Goal: Task Accomplishment & Management: Use online tool/utility

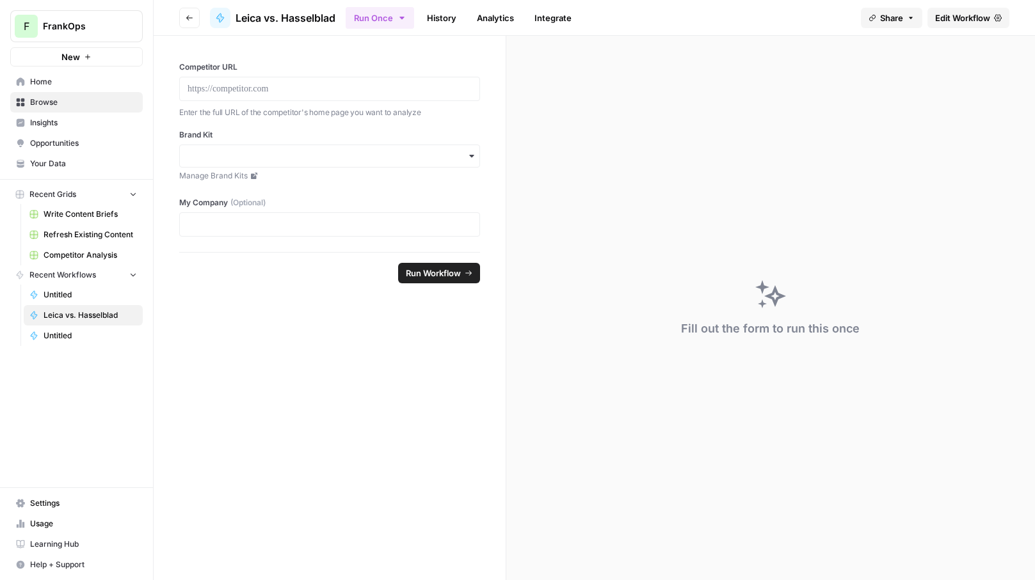
click at [74, 312] on span "Leica vs. Hasselblad" at bounding box center [90, 316] width 93 height 12
click at [97, 310] on span "Leica vs. Hasselblad" at bounding box center [90, 316] width 93 height 12
click at [324, 321] on form "Competitor URL Enter the full URL of the competitor's home page you want to ana…" at bounding box center [330, 308] width 353 height 545
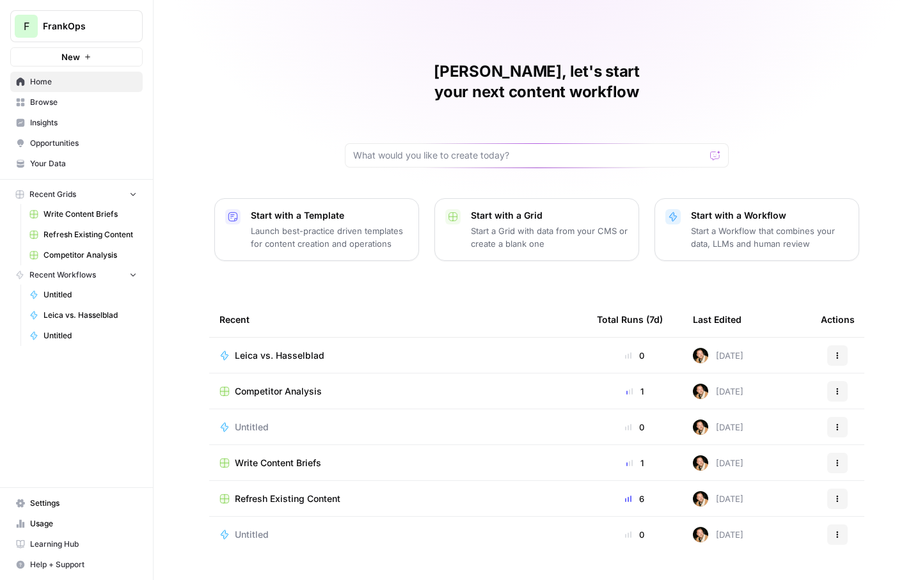
click at [280, 349] on span "Leica vs. Hasselblad" at bounding box center [280, 355] width 90 height 13
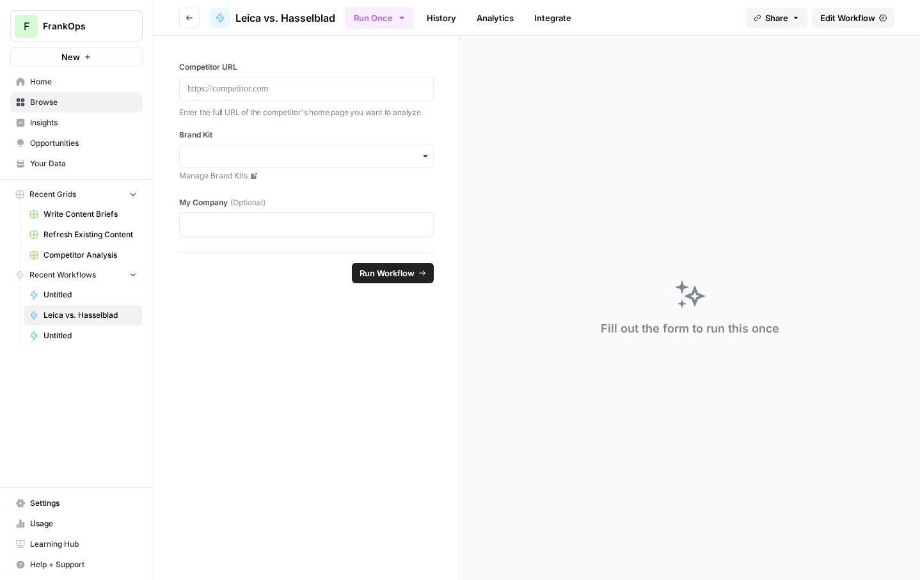
click at [875, 17] on span "Edit Workflow" at bounding box center [847, 18] width 55 height 13
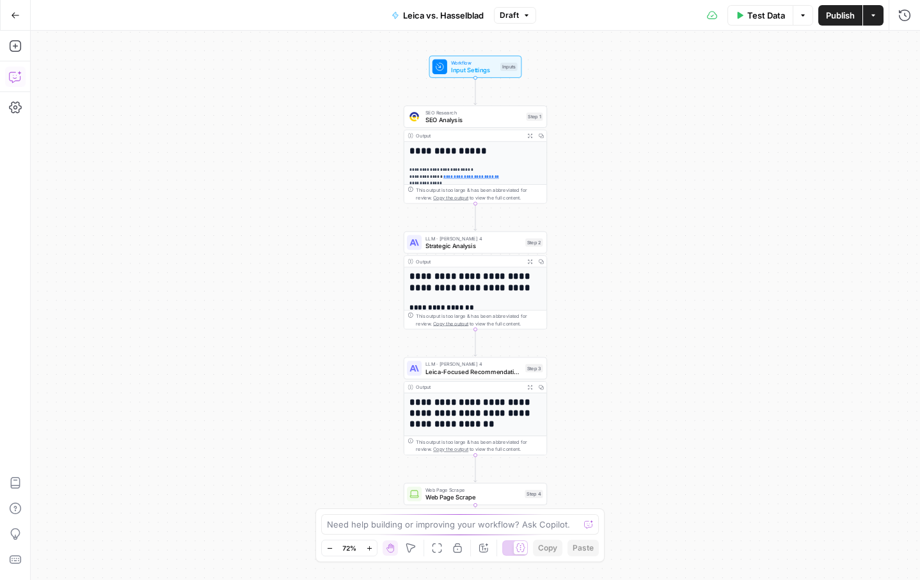
click at [13, 75] on icon "button" at bounding box center [15, 76] width 13 height 13
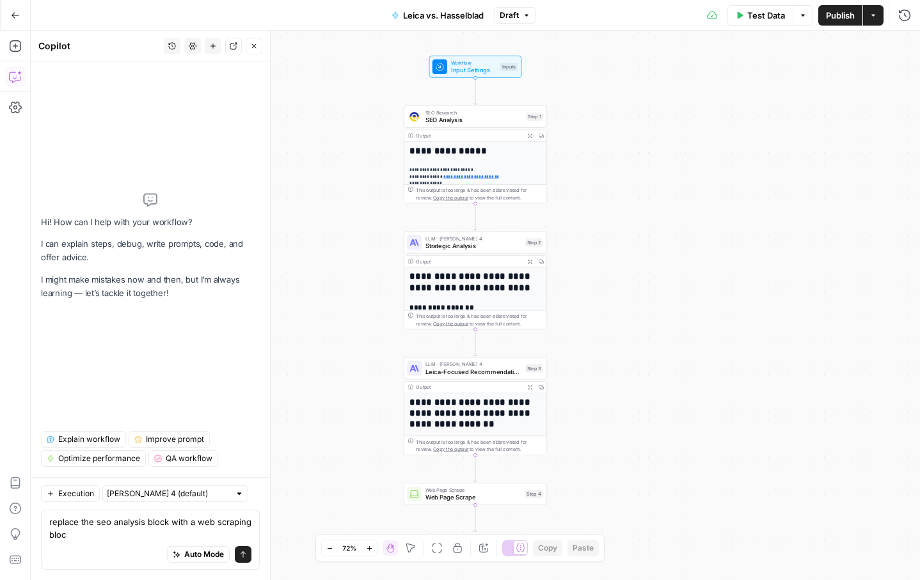
type textarea "replace the seo analysis block with a web scraping block"
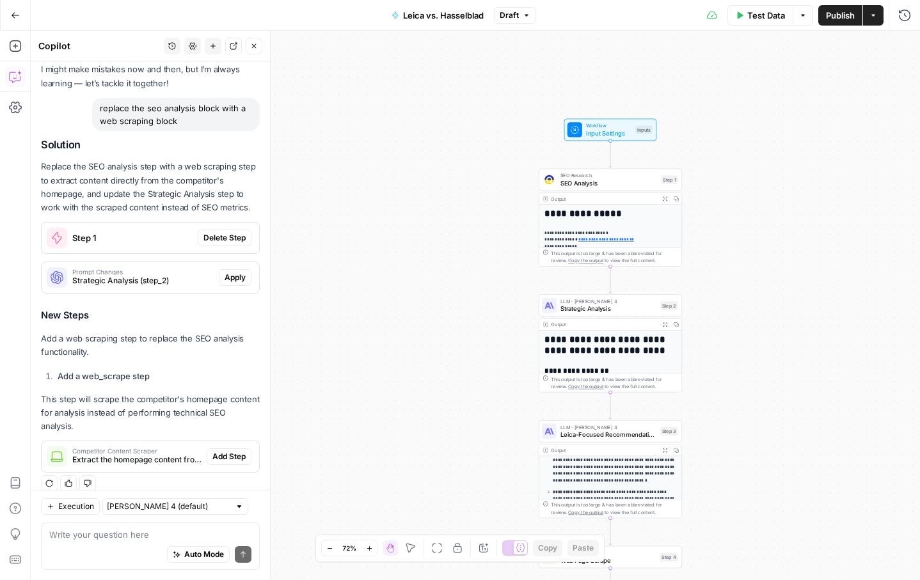
scroll to position [196, 0]
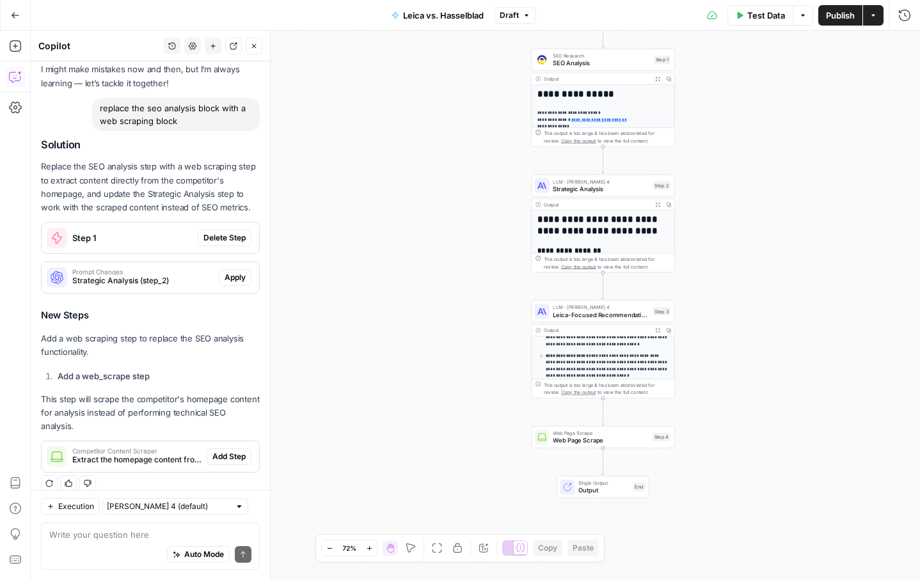
click at [571, 439] on span "Web Page Scrape" at bounding box center [601, 440] width 96 height 9
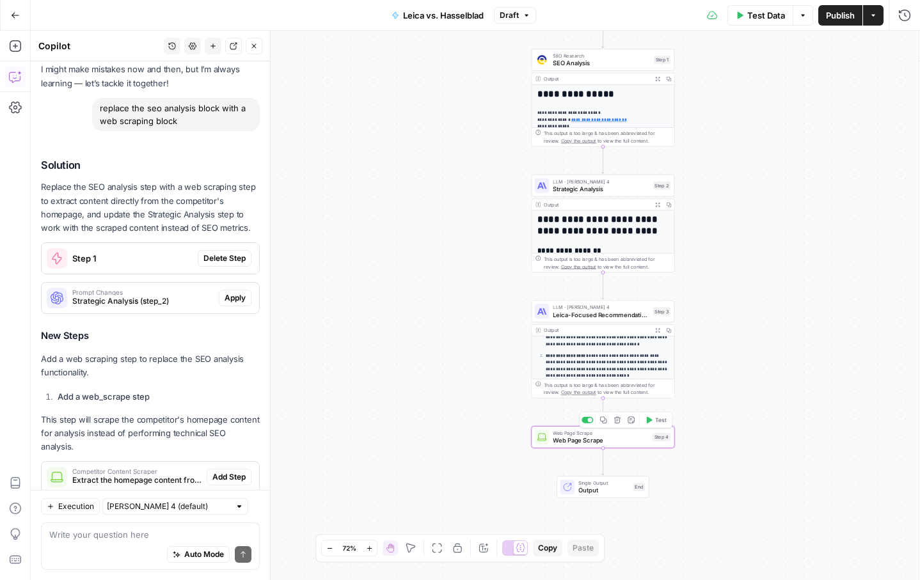
scroll to position [86, 0]
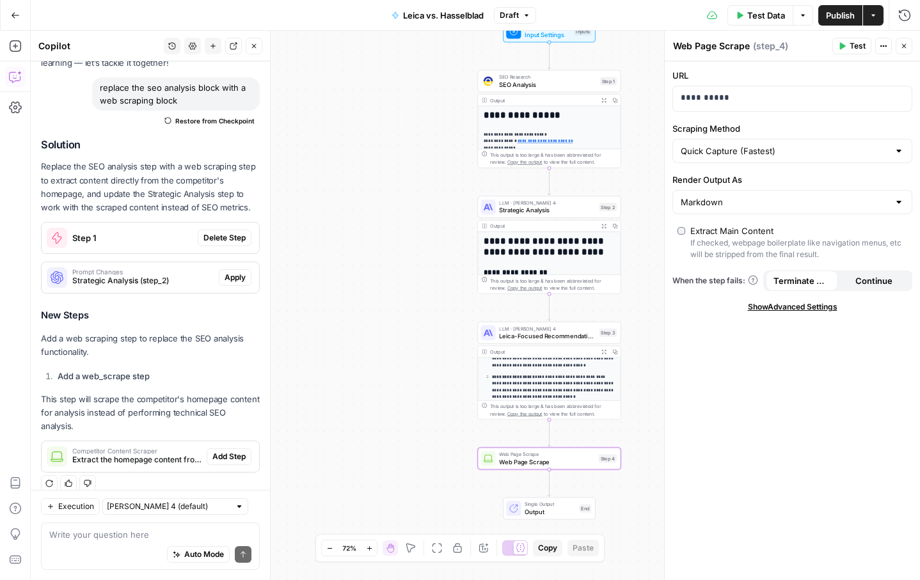
click at [251, 51] on button "Close" at bounding box center [254, 46] width 17 height 17
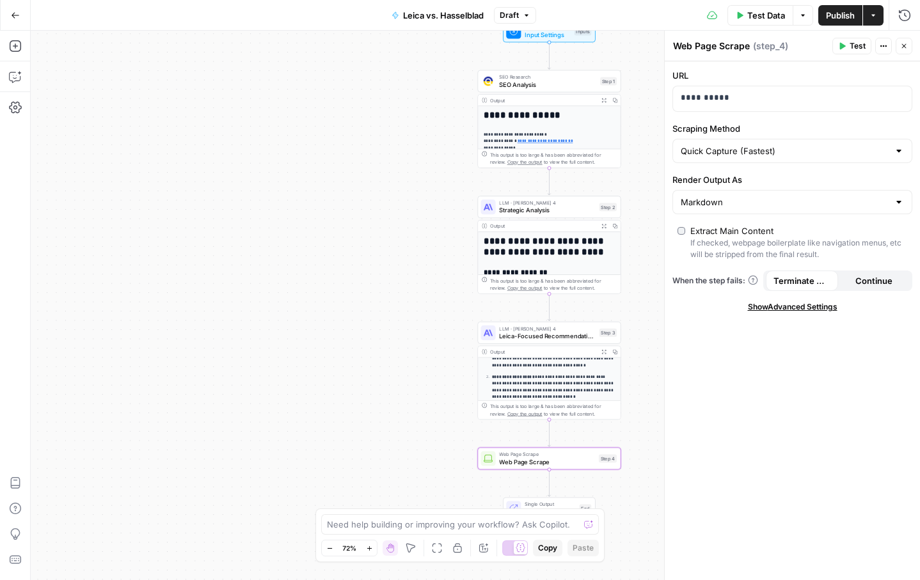
click at [574, 129] on div "**********" at bounding box center [549, 242] width 143 height 272
click at [558, 128] on div "**********" at bounding box center [549, 242] width 143 height 272
click at [563, 128] on div "**********" at bounding box center [549, 242] width 143 height 272
click at [518, 110] on h1 "**********" at bounding box center [550, 115] width 132 height 11
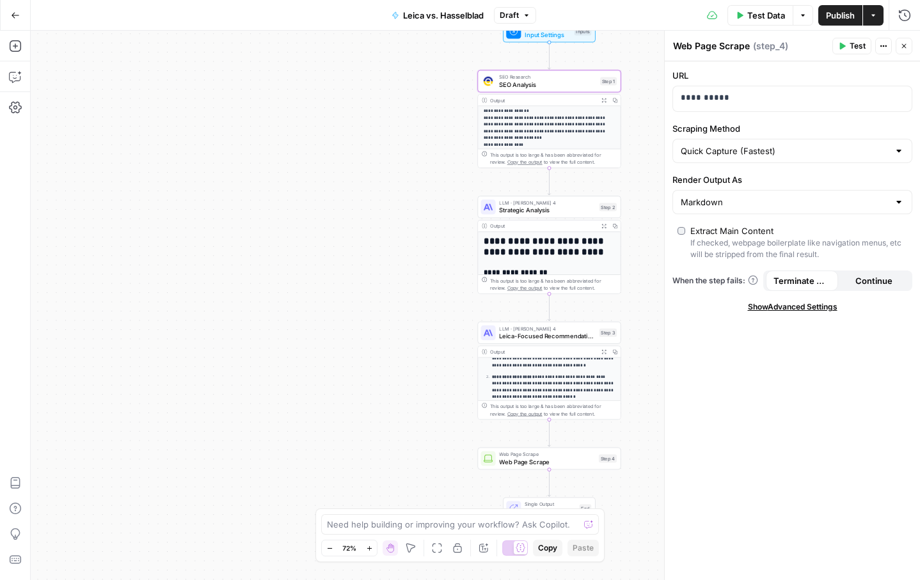
scroll to position [57, 0]
click at [602, 102] on icon "button" at bounding box center [604, 100] width 4 height 4
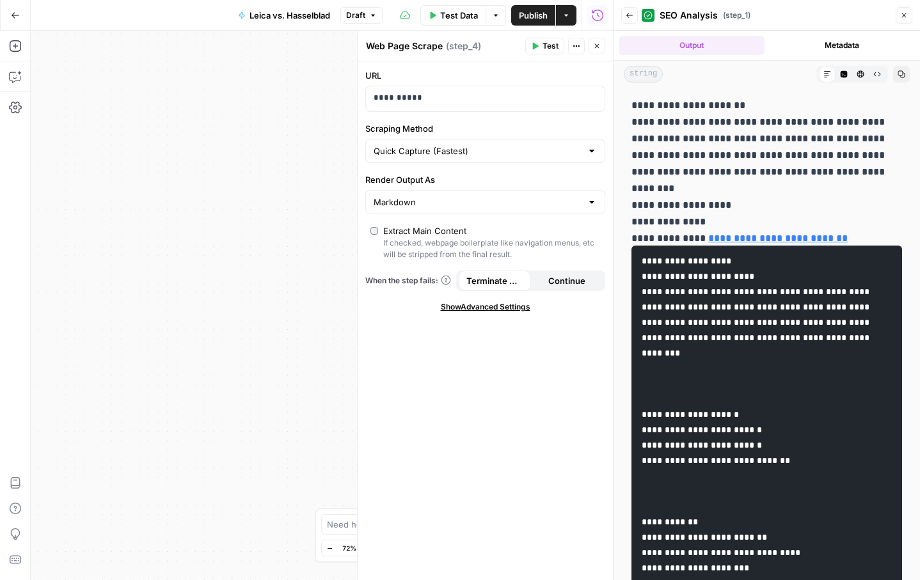
scroll to position [0, 0]
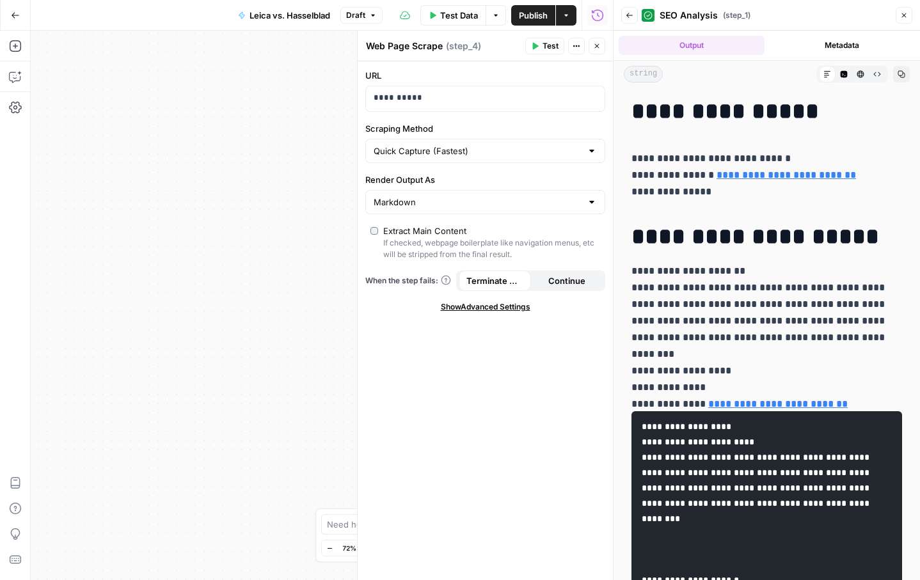
click at [907, 20] on button "Close" at bounding box center [904, 15] width 17 height 17
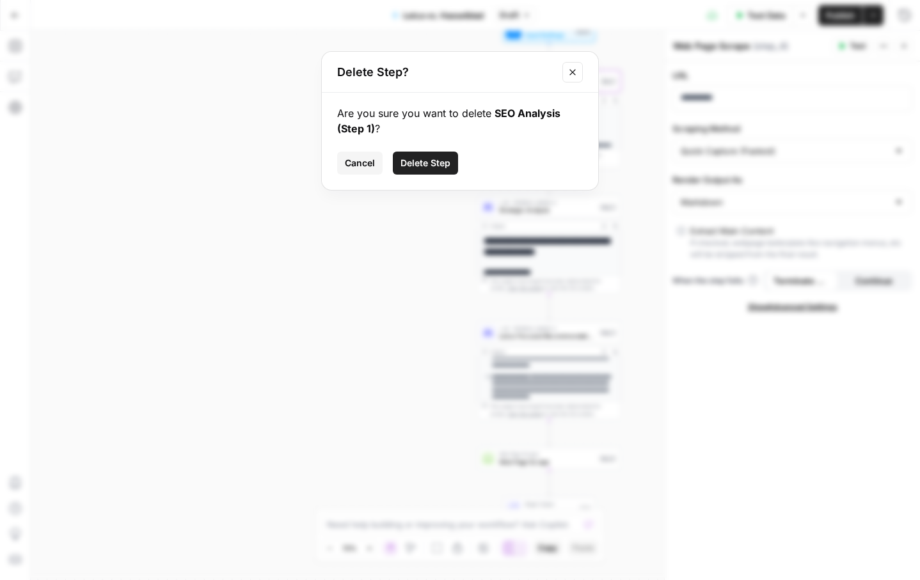
click at [411, 170] on button "Delete Step" at bounding box center [425, 163] width 65 height 23
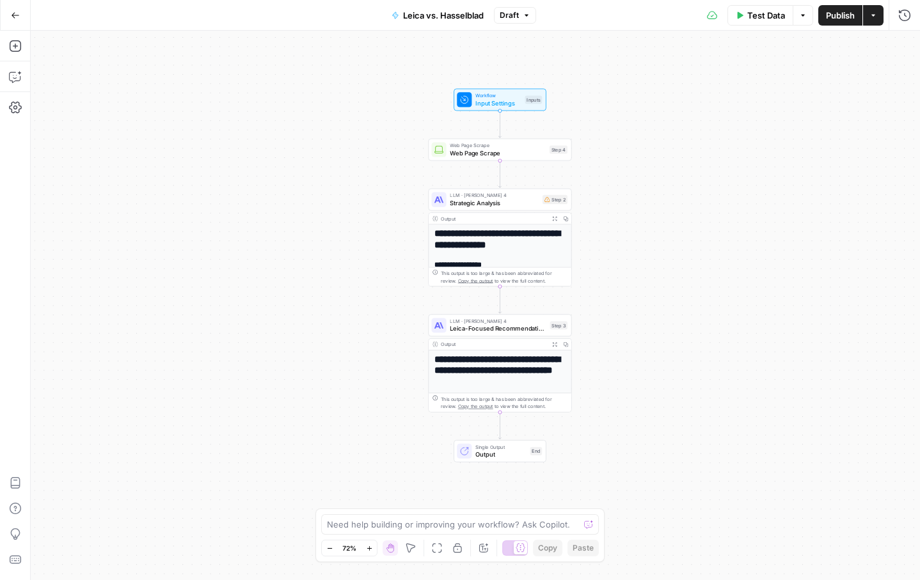
click at [758, 17] on span "Test Data" at bounding box center [766, 15] width 38 height 13
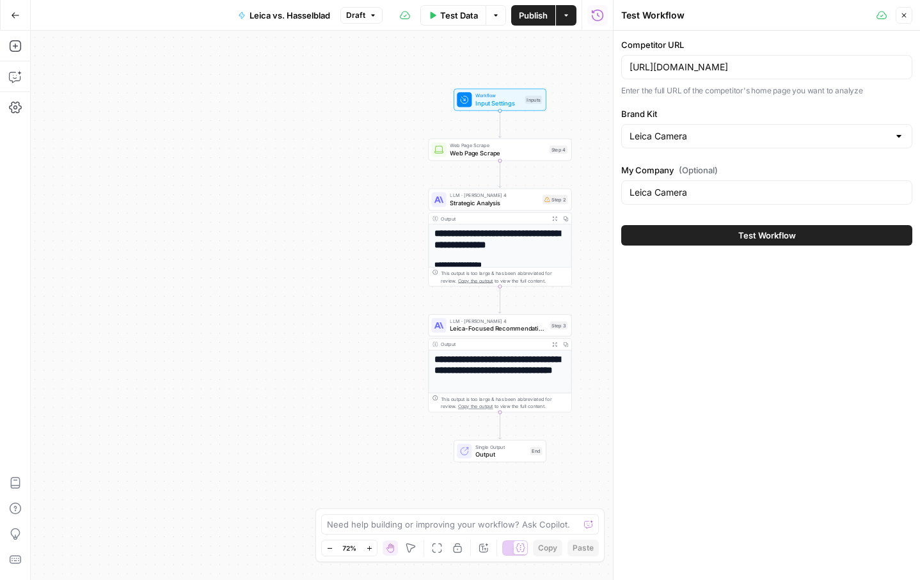
click at [671, 239] on button "Test Workflow" at bounding box center [766, 235] width 291 height 20
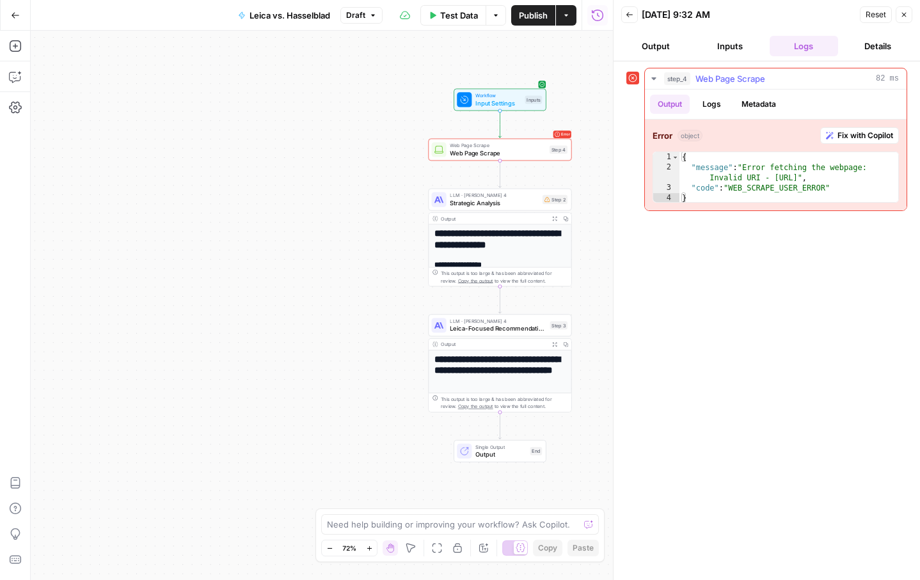
click at [868, 138] on span "Fix with Copilot" at bounding box center [866, 136] width 56 height 12
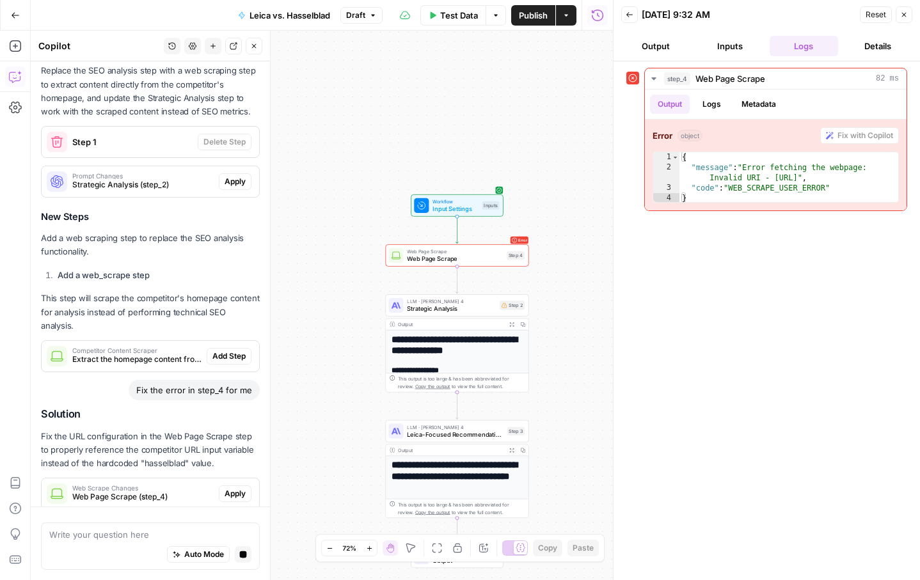
scroll to position [224, 0]
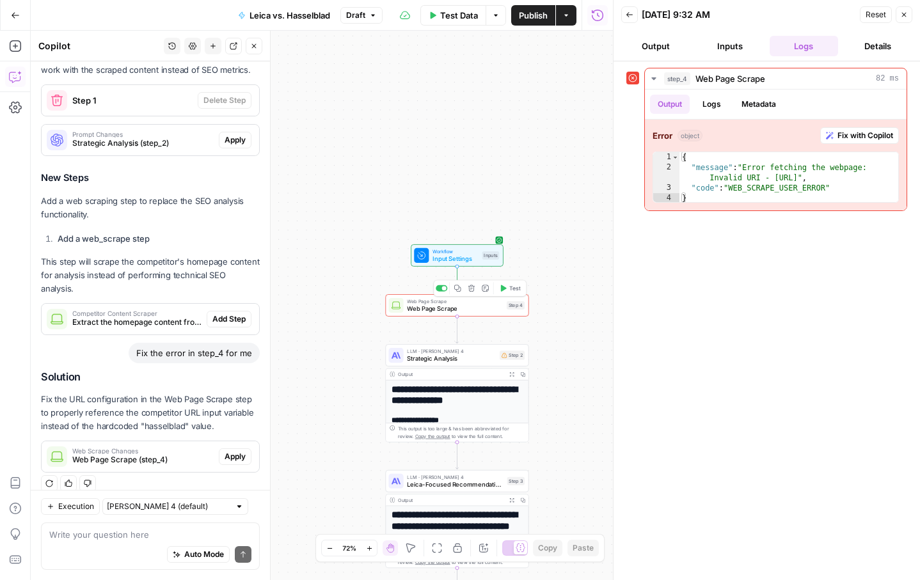
click at [518, 309] on div "Step 4" at bounding box center [516, 305] width 18 height 8
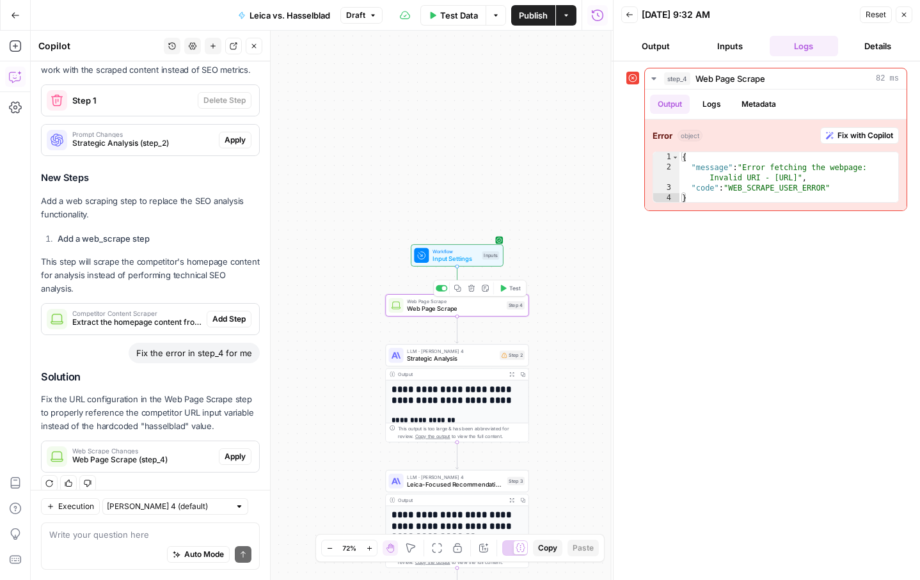
click at [518, 309] on div "**********" at bounding box center [485, 306] width 256 height 550
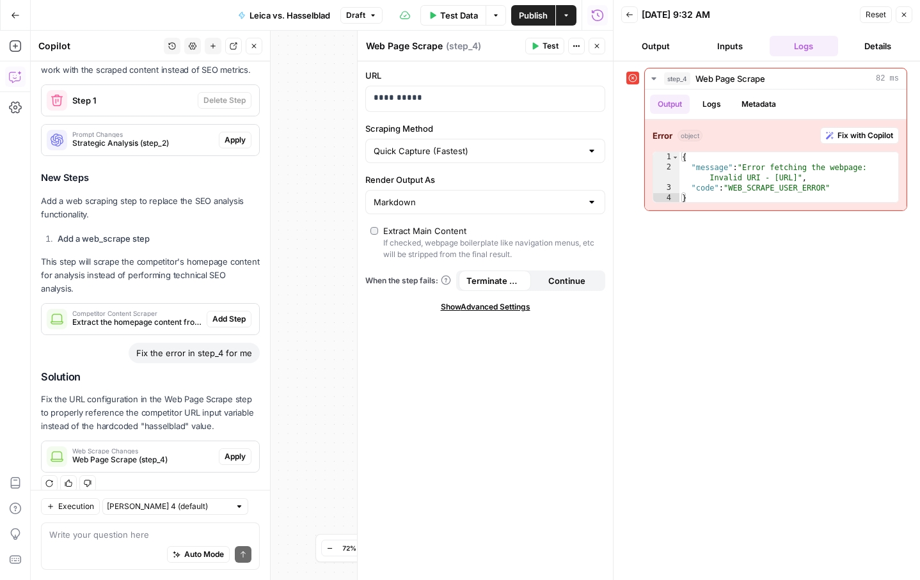
click at [579, 42] on icon "button" at bounding box center [577, 46] width 8 height 8
click at [520, 66] on div "**********" at bounding box center [485, 320] width 255 height 519
click at [589, 45] on button "Close" at bounding box center [597, 46] width 17 height 17
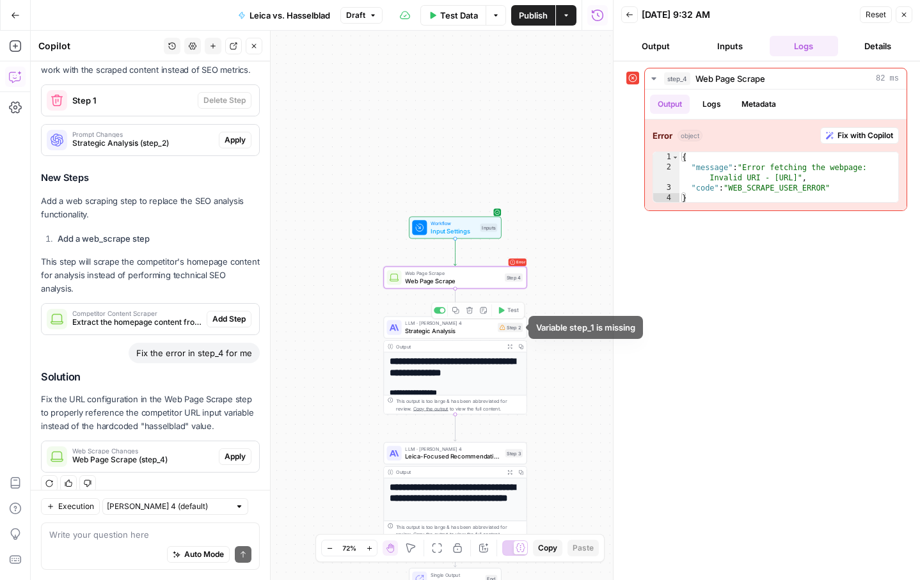
click at [586, 260] on div "**********" at bounding box center [322, 306] width 582 height 550
click at [445, 276] on span "Web Page Scrape" at bounding box center [453, 274] width 96 height 8
click at [355, 257] on div "**********" at bounding box center [322, 306] width 582 height 550
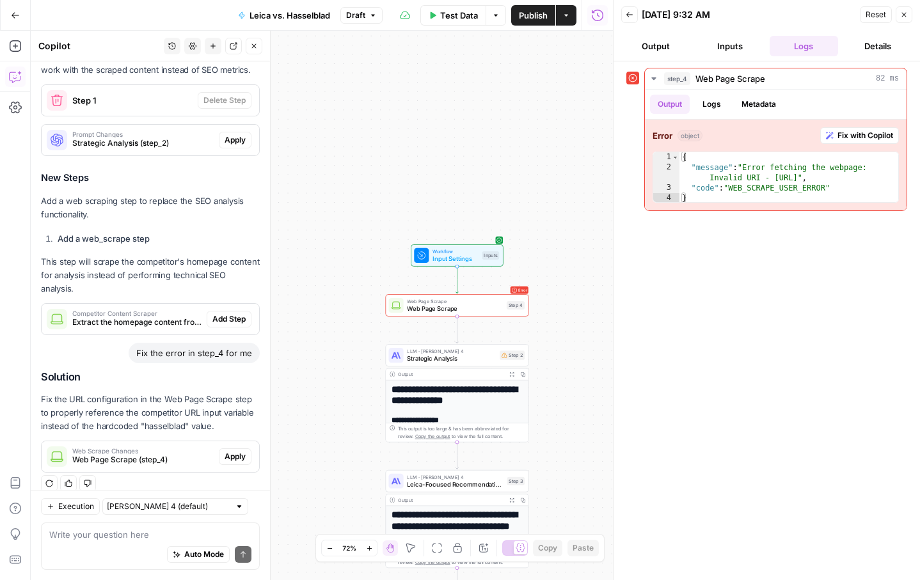
click at [88, 514] on button "Execution" at bounding box center [70, 506] width 59 height 17
click at [61, 527] on div "Write your question here Auto Mode Send" at bounding box center [150, 546] width 219 height 47
type textarea "make step 4 step two"
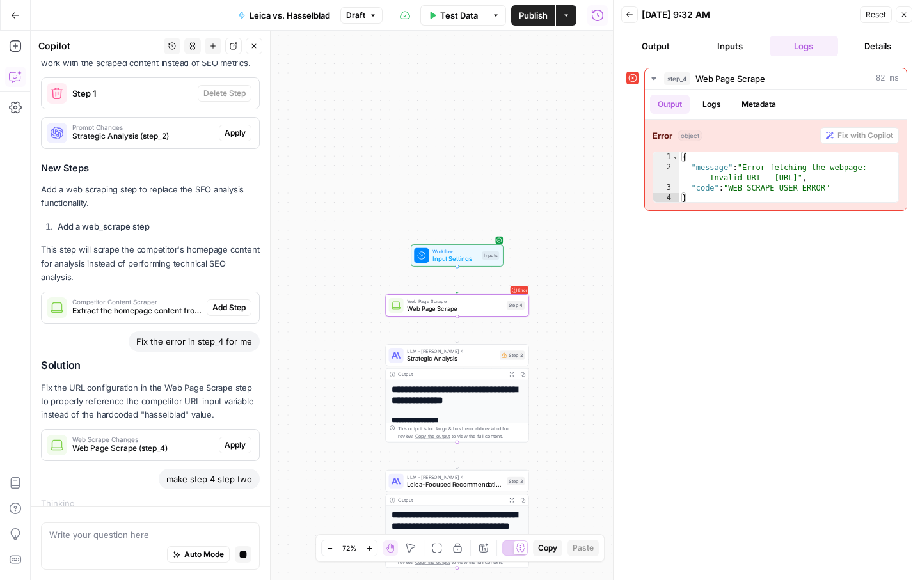
click at [237, 440] on span "Apply" at bounding box center [235, 446] width 21 height 12
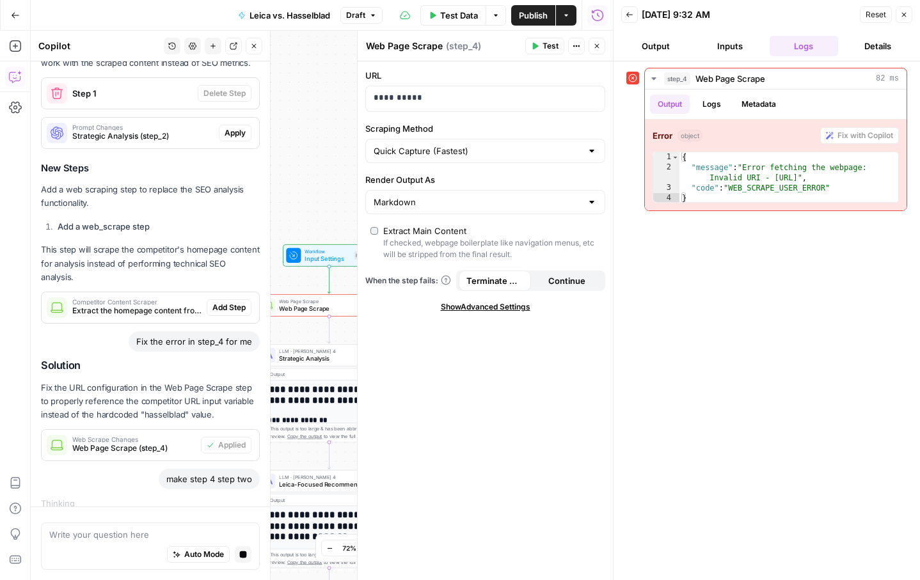
click at [559, 44] on button "Test" at bounding box center [544, 46] width 39 height 17
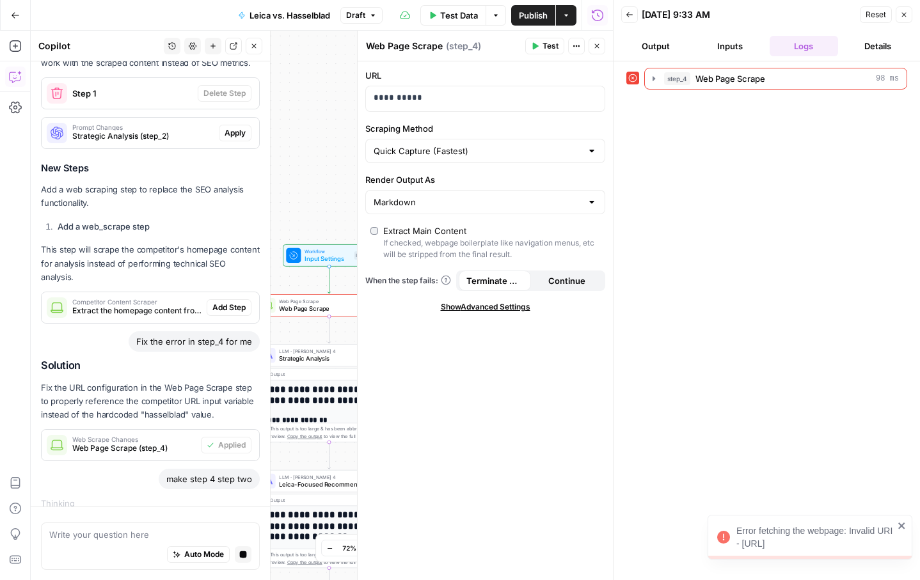
click at [902, 13] on icon "button" at bounding box center [904, 15] width 8 height 8
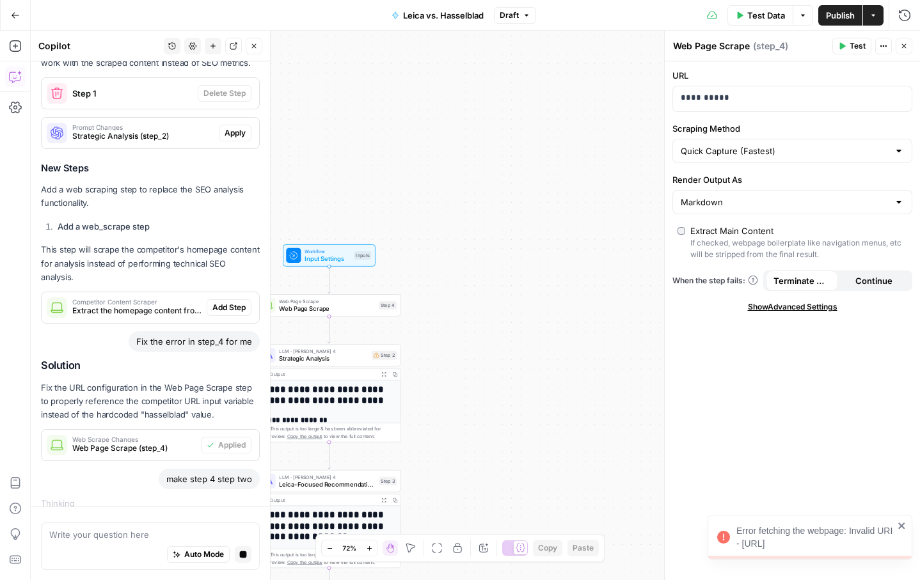
click at [330, 269] on icon "Edge from start to step_4" at bounding box center [329, 280] width 3 height 27
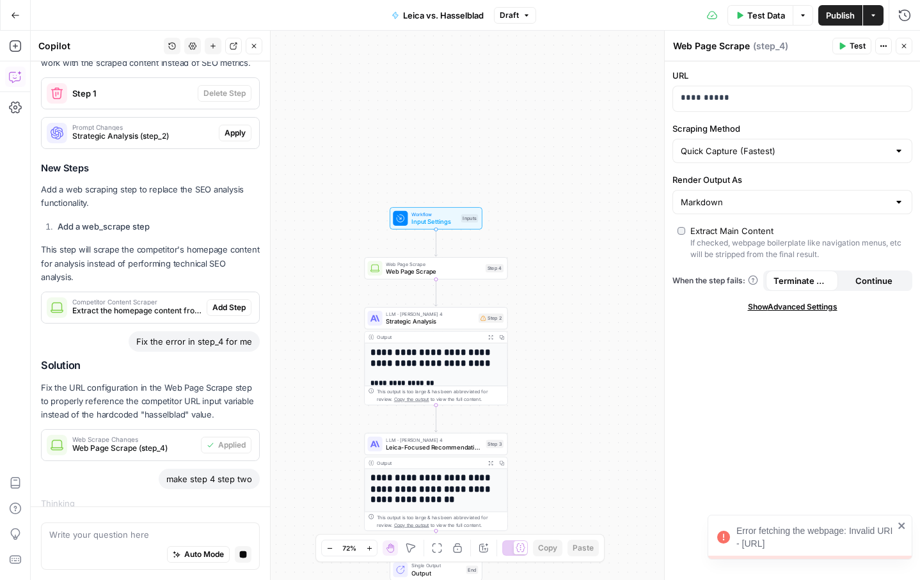
drag, startPoint x: 428, startPoint y: 253, endPoint x: 534, endPoint y: 214, distance: 112.6
click at [542, 214] on div "**********" at bounding box center [475, 306] width 889 height 550
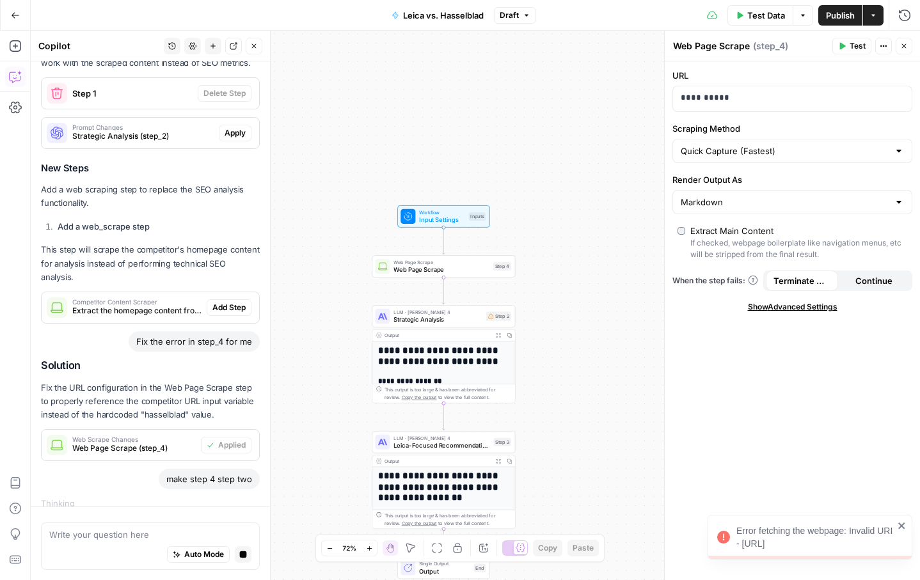
click at [450, 216] on span "Input Settings" at bounding box center [442, 219] width 46 height 9
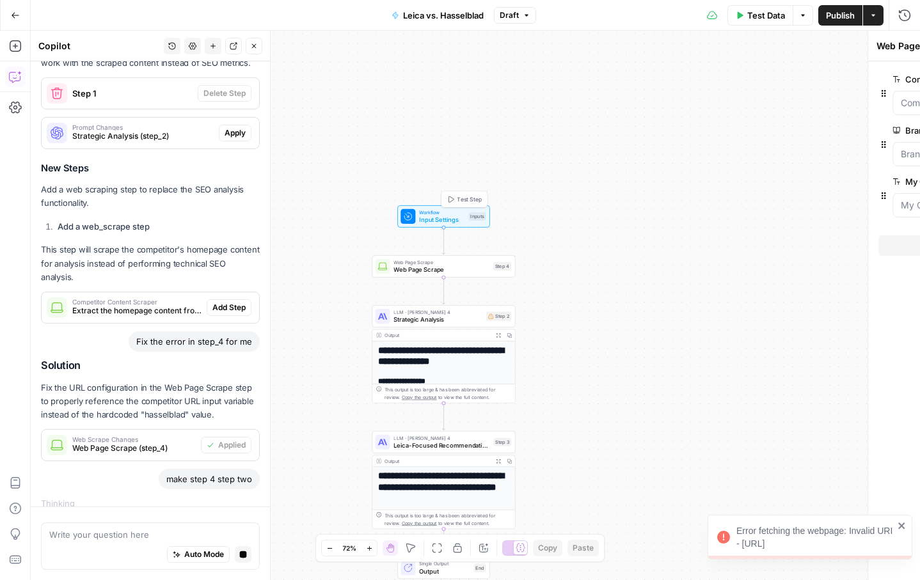
type textarea "Inputs"
click at [450, 216] on span "Input Settings" at bounding box center [442, 219] width 46 height 9
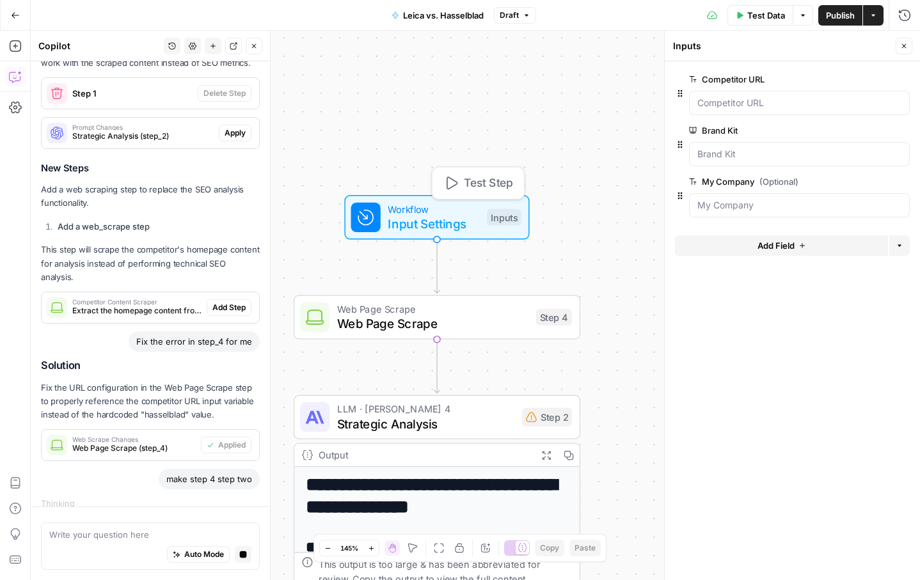
click at [465, 129] on div "**********" at bounding box center [475, 306] width 889 height 550
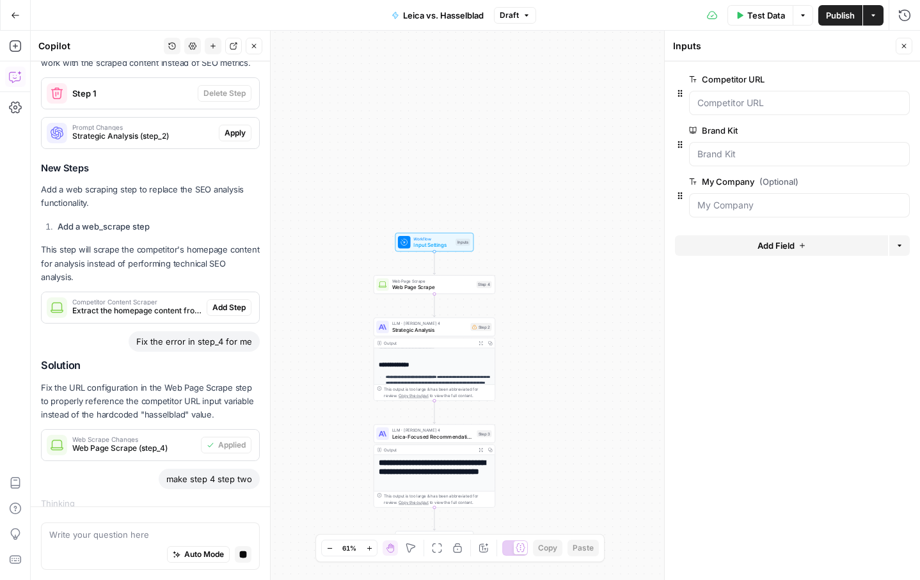
scroll to position [169, 0]
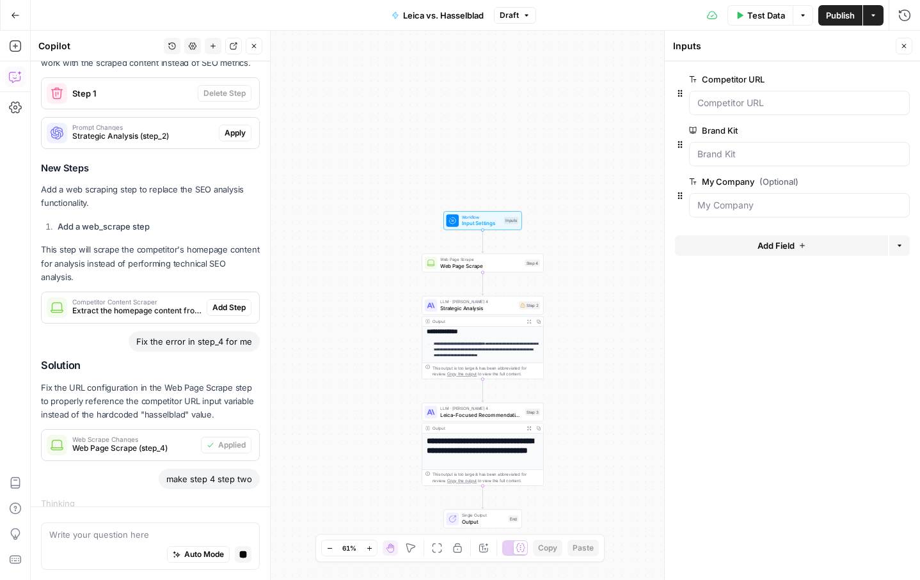
click at [15, 9] on button "Go Back" at bounding box center [15, 15] width 23 height 23
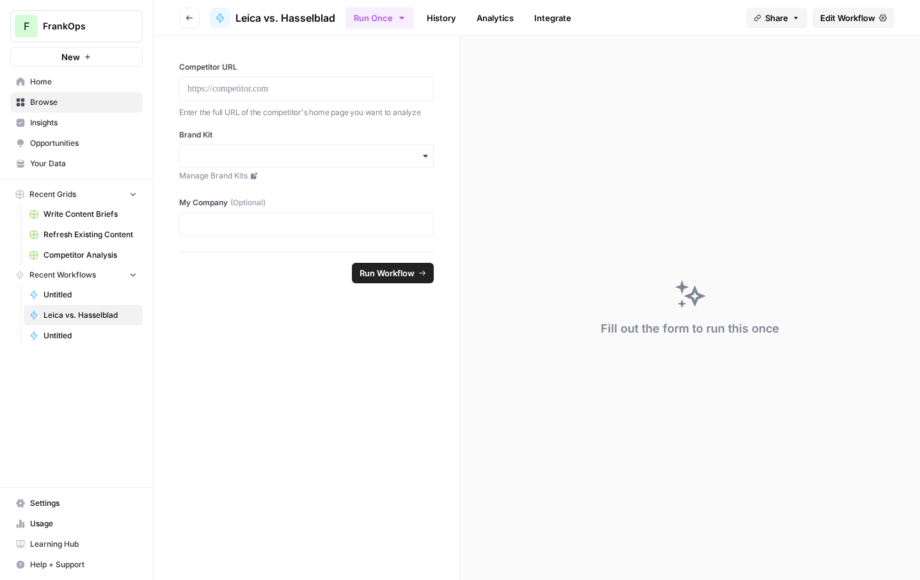
click at [62, 323] on link "Leica vs. Hasselblad" at bounding box center [83, 315] width 119 height 20
click at [848, 19] on span "Edit Workflow" at bounding box center [847, 18] width 55 height 13
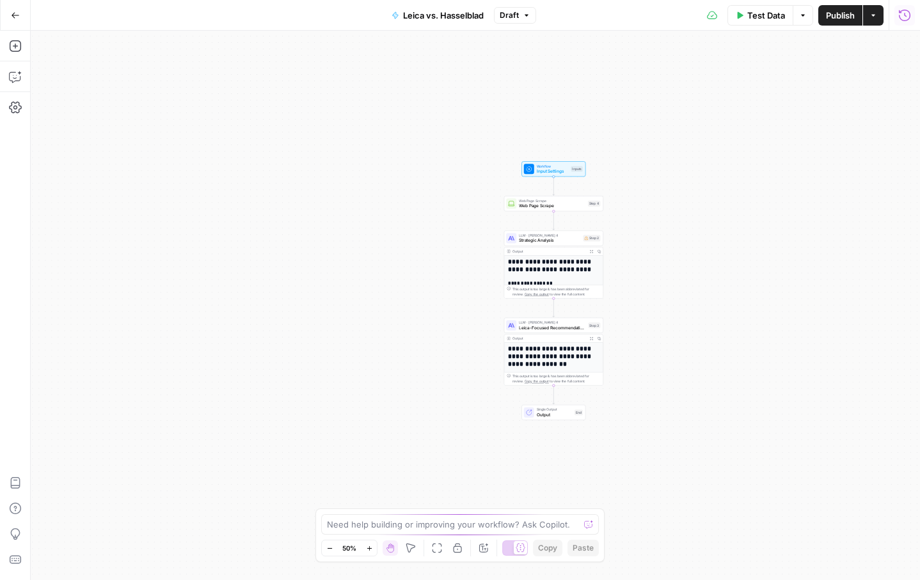
click at [898, 10] on icon "button" at bounding box center [904, 15] width 13 height 13
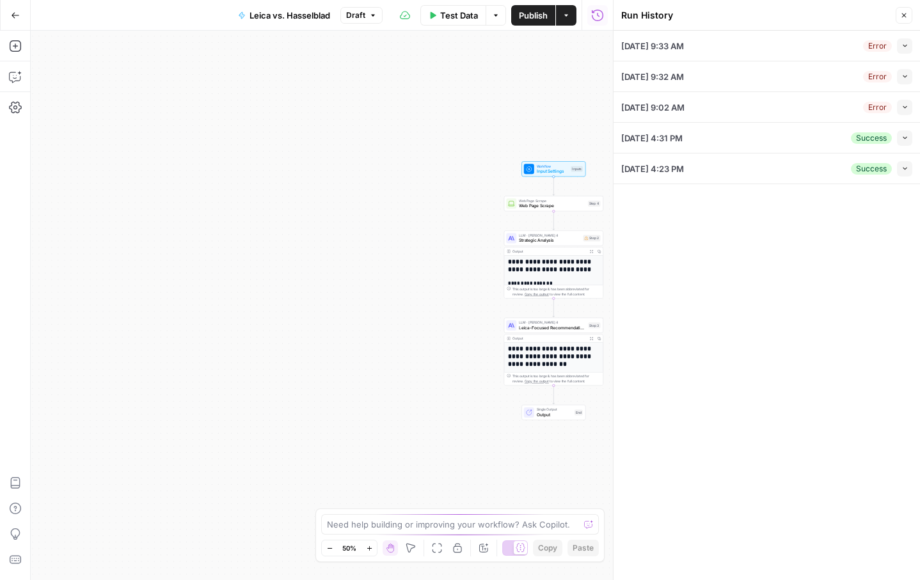
click at [683, 134] on span "10/07/25 at 4:31 PM" at bounding box center [651, 138] width 61 height 13
click at [908, 134] on button "Collapse" at bounding box center [904, 138] width 15 height 15
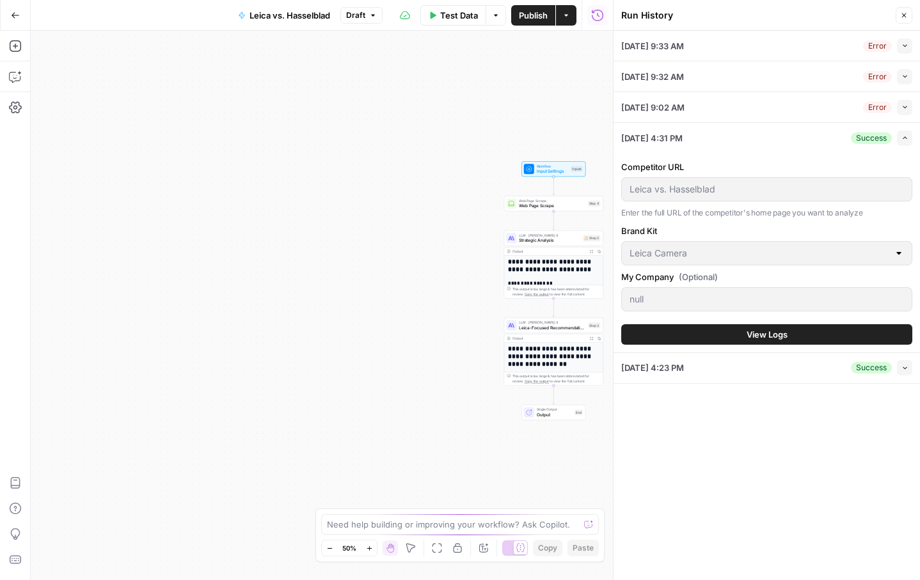
click at [726, 335] on button "View Logs" at bounding box center [766, 334] width 291 height 20
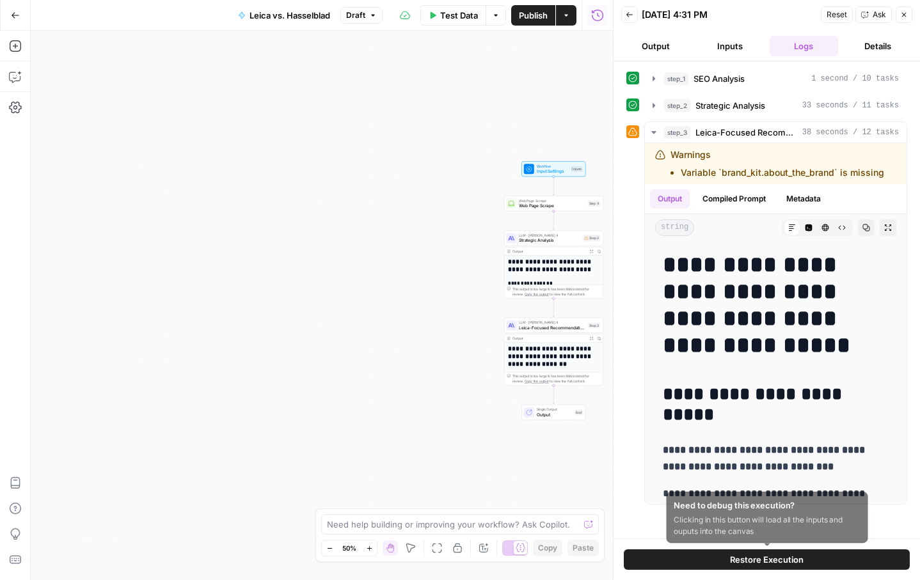
click at [769, 564] on span "Restore Execution" at bounding box center [767, 559] width 74 height 13
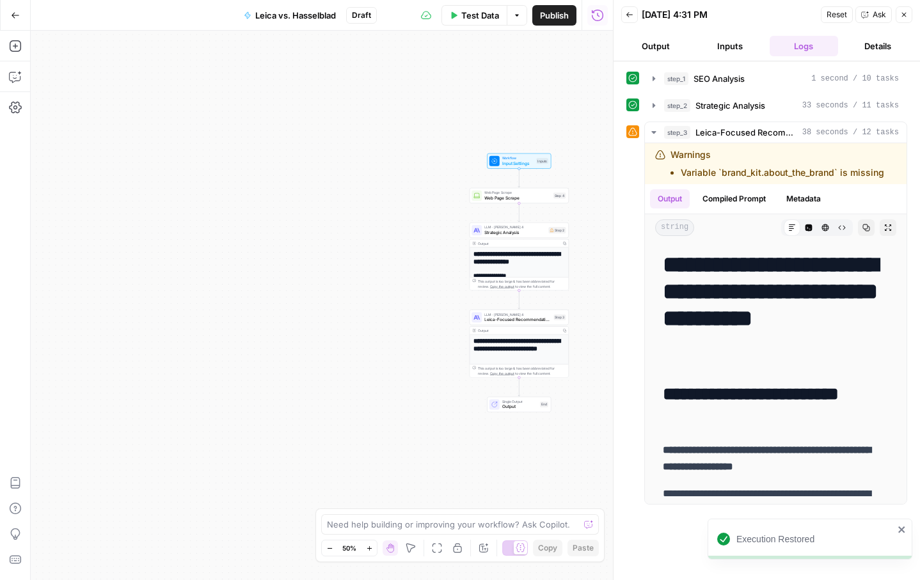
click at [900, 20] on button "Close" at bounding box center [904, 14] width 17 height 17
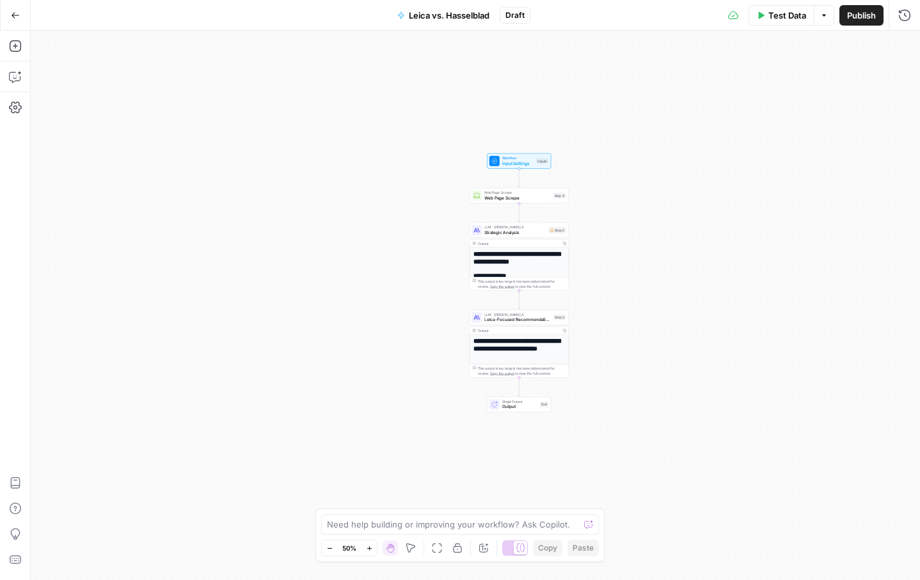
click at [502, 200] on span "Web Page Scrape" at bounding box center [517, 198] width 67 height 6
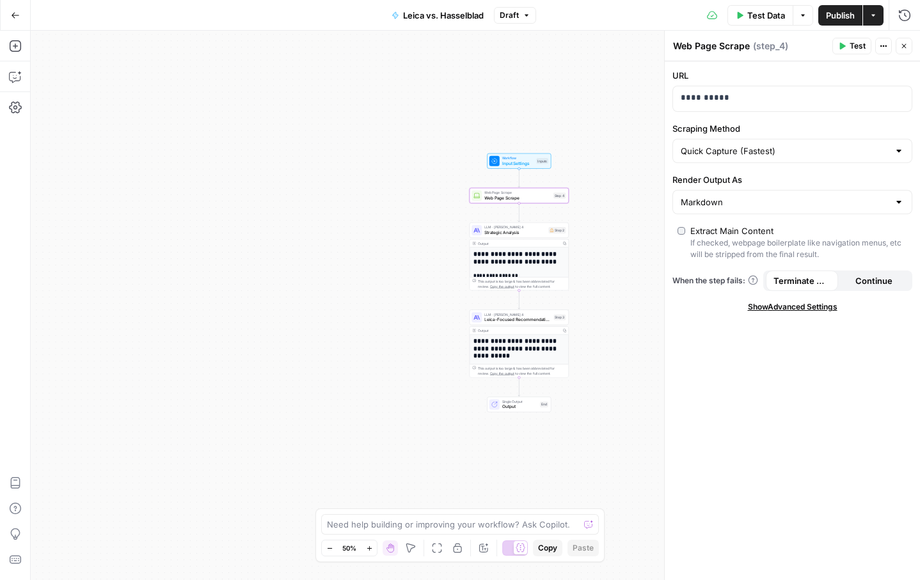
click at [779, 303] on span "Show Advanced Settings" at bounding box center [793, 307] width 90 height 12
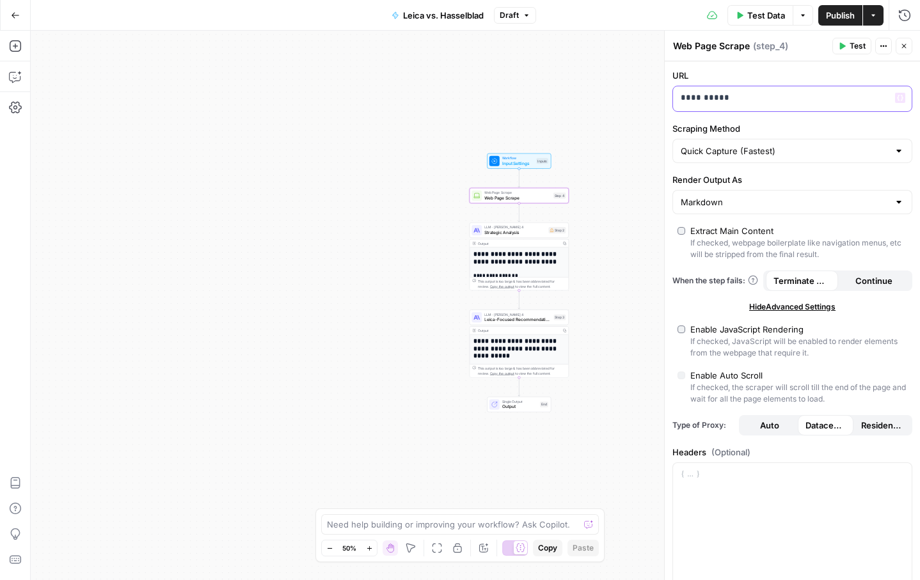
click at [728, 102] on p "**********" at bounding box center [782, 98] width 203 height 13
click at [794, 138] on div "Scraping Method Quick Capture (Fastest)" at bounding box center [792, 142] width 240 height 41
click at [851, 39] on button "Test" at bounding box center [851, 46] width 39 height 17
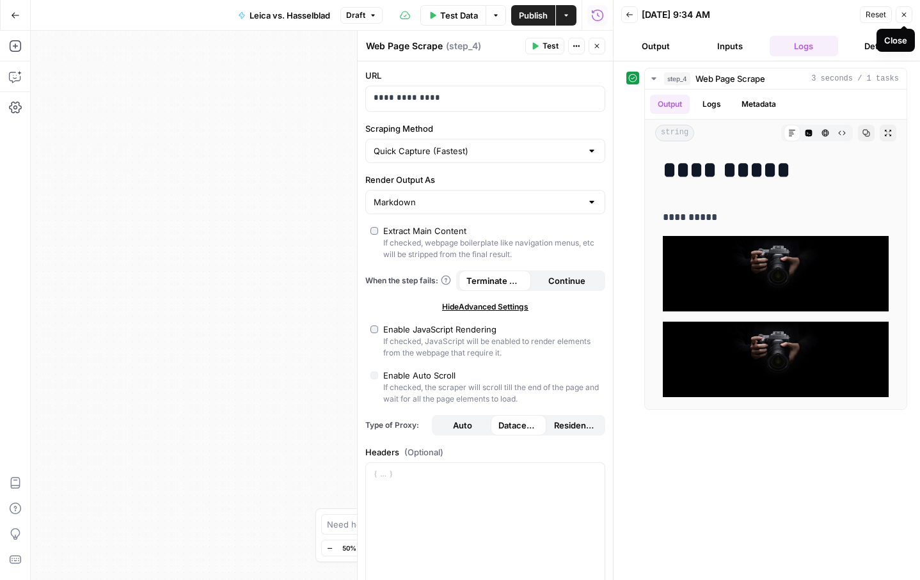
click at [899, 17] on button "Close" at bounding box center [904, 14] width 17 height 17
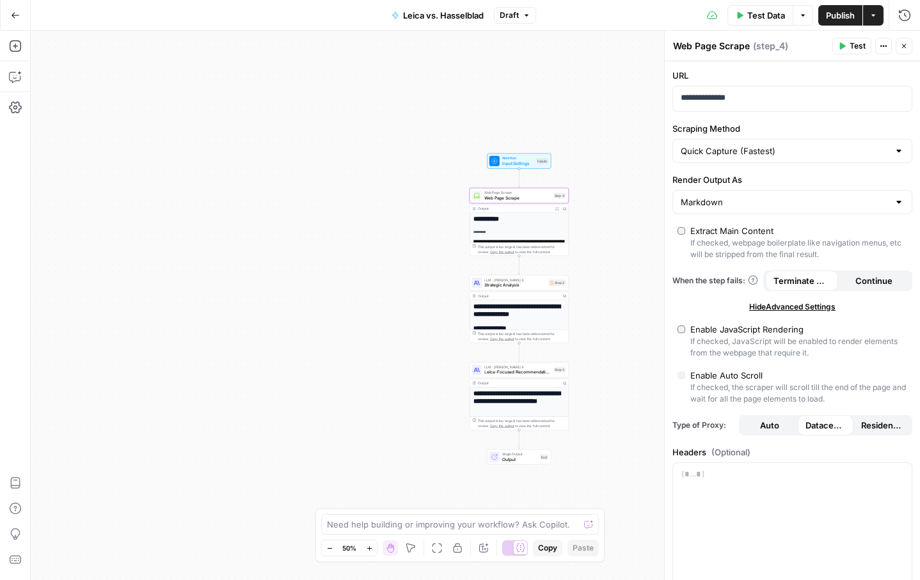
click at [592, 245] on div "**********" at bounding box center [475, 306] width 889 height 550
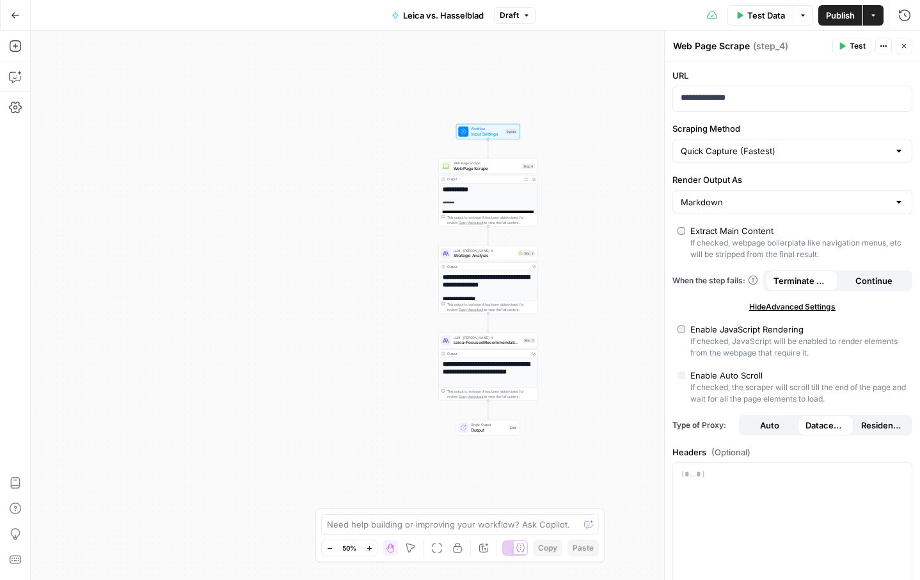
click at [487, 429] on span "Output" at bounding box center [488, 430] width 35 height 6
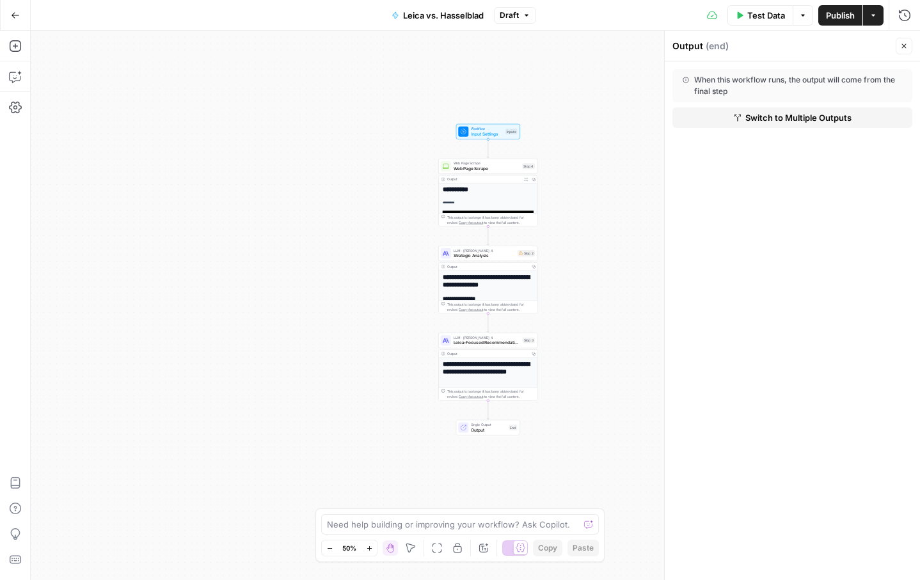
click at [754, 19] on span "Test Data" at bounding box center [766, 15] width 38 height 13
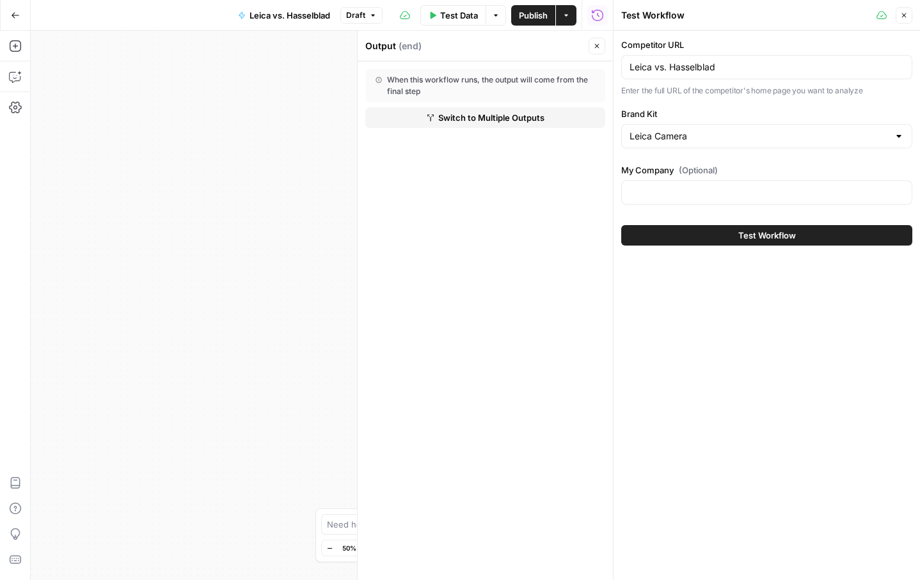
click at [734, 239] on button "Test Workflow" at bounding box center [766, 235] width 291 height 20
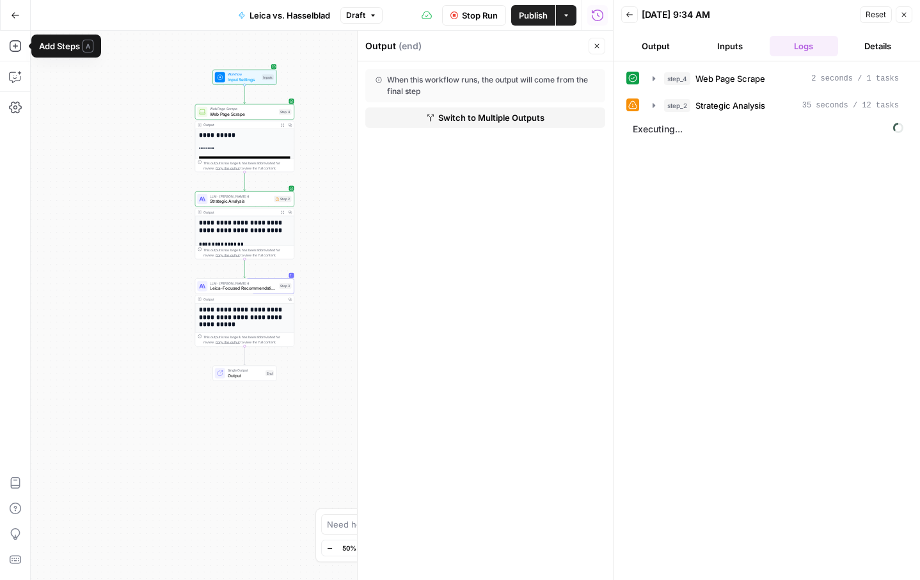
click at [14, 19] on icon "button" at bounding box center [15, 15] width 9 height 9
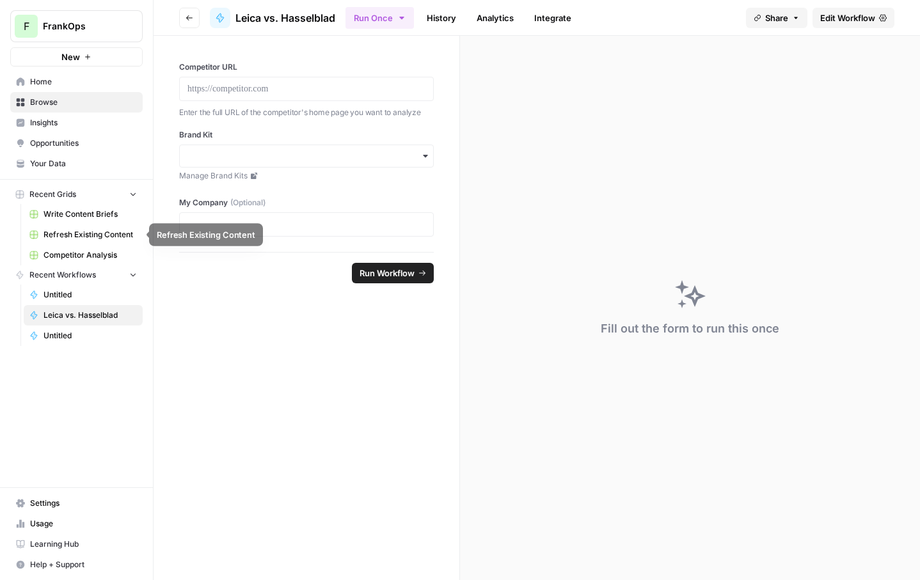
click at [92, 253] on span "Competitor Analysis" at bounding box center [90, 256] width 93 height 12
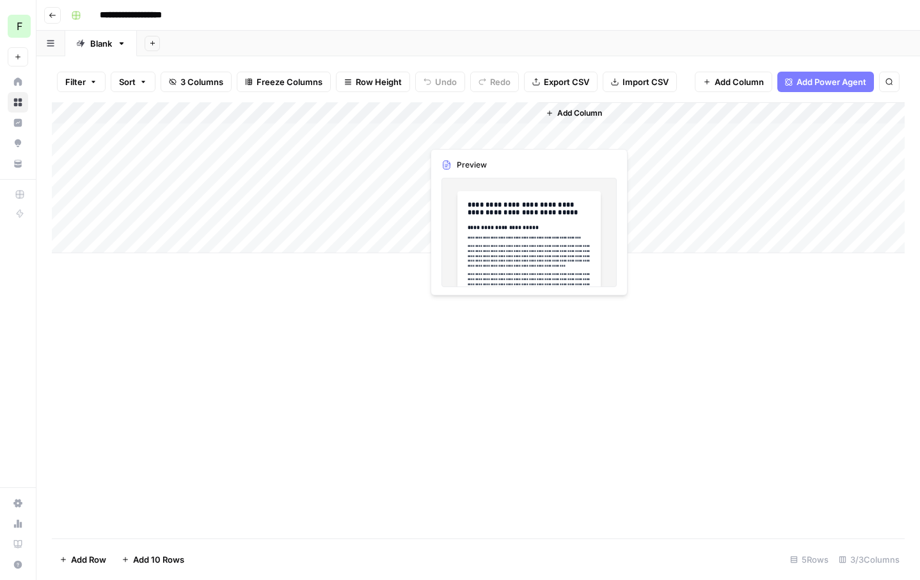
click at [454, 131] on div "Add Column" at bounding box center [478, 177] width 853 height 151
click at [455, 131] on div "Add Column" at bounding box center [478, 177] width 853 height 151
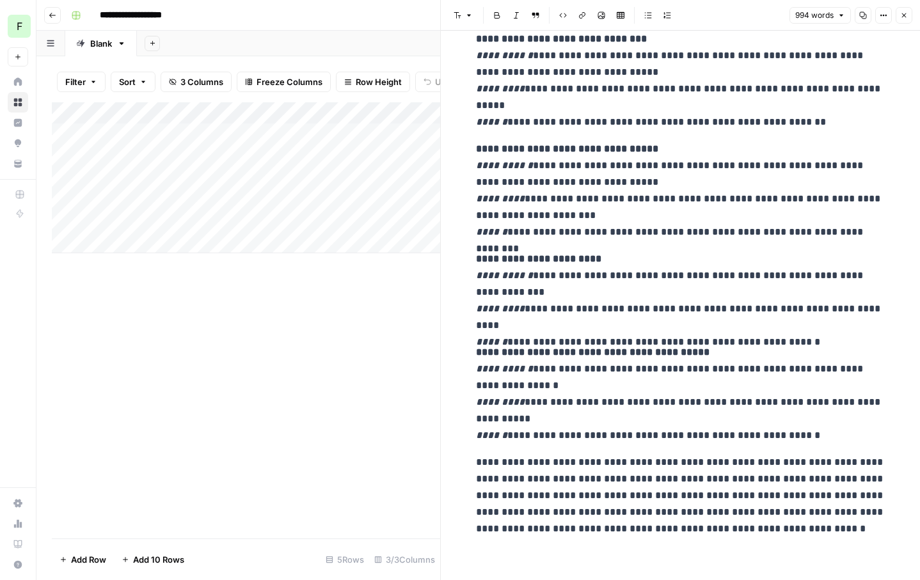
scroll to position [2364, 0]
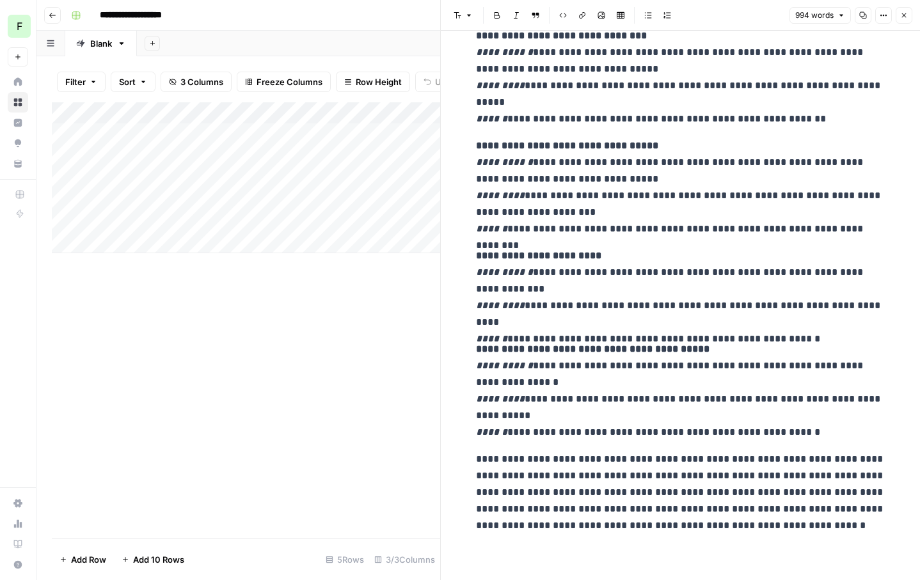
click at [911, 15] on button "Close" at bounding box center [904, 15] width 17 height 17
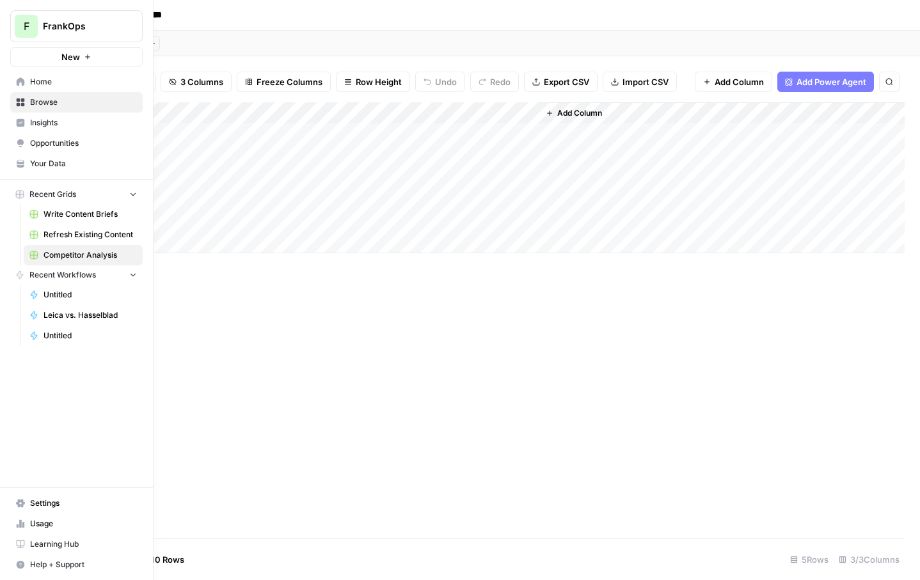
click at [86, 315] on span "Leica vs. Hasselblad" at bounding box center [90, 316] width 93 height 12
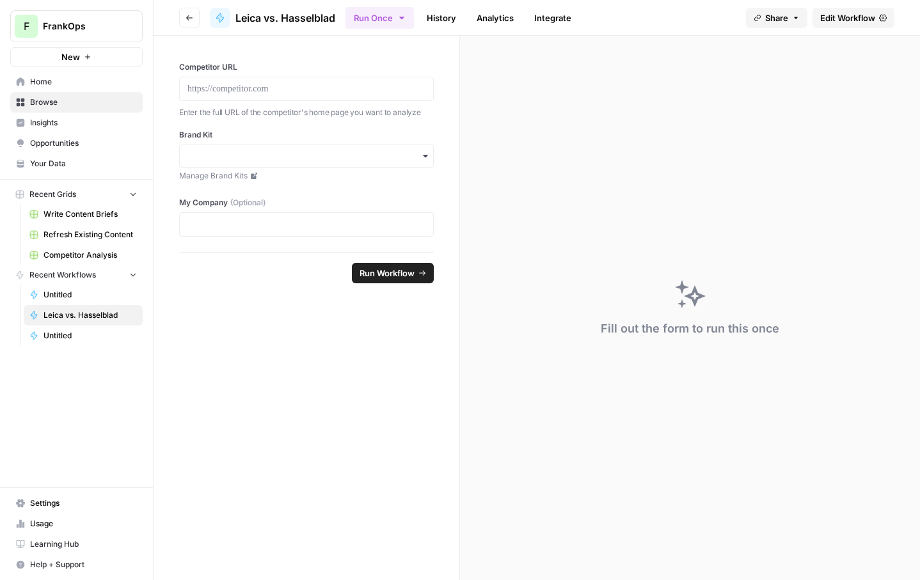
click at [843, 19] on span "Edit Workflow" at bounding box center [847, 18] width 55 height 13
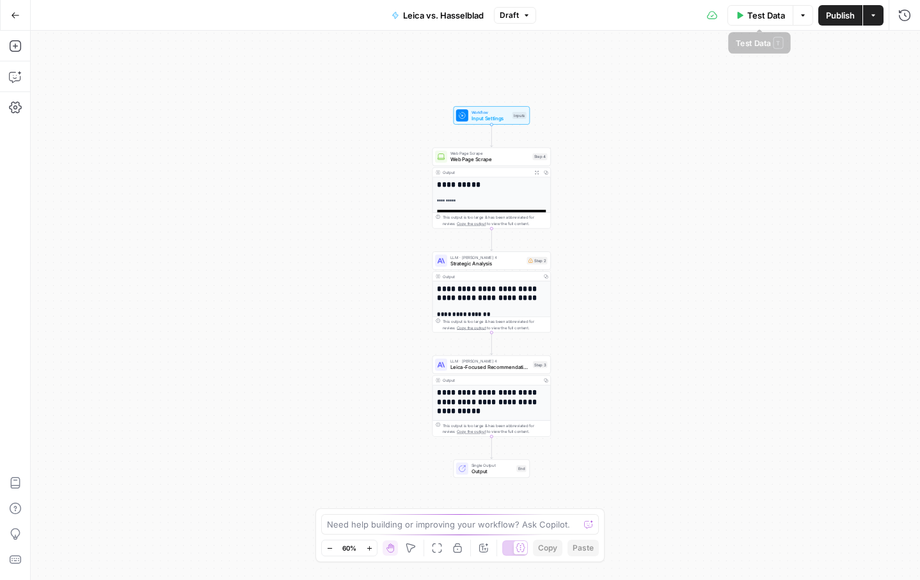
click at [765, 18] on span "Test Data" at bounding box center [766, 15] width 38 height 13
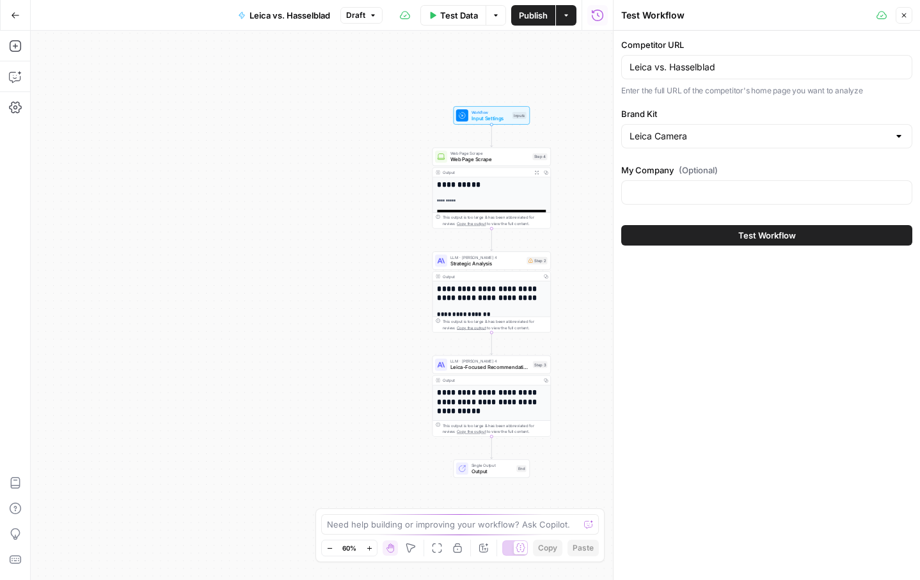
click at [8, 10] on button "Go Back" at bounding box center [15, 15] width 23 height 23
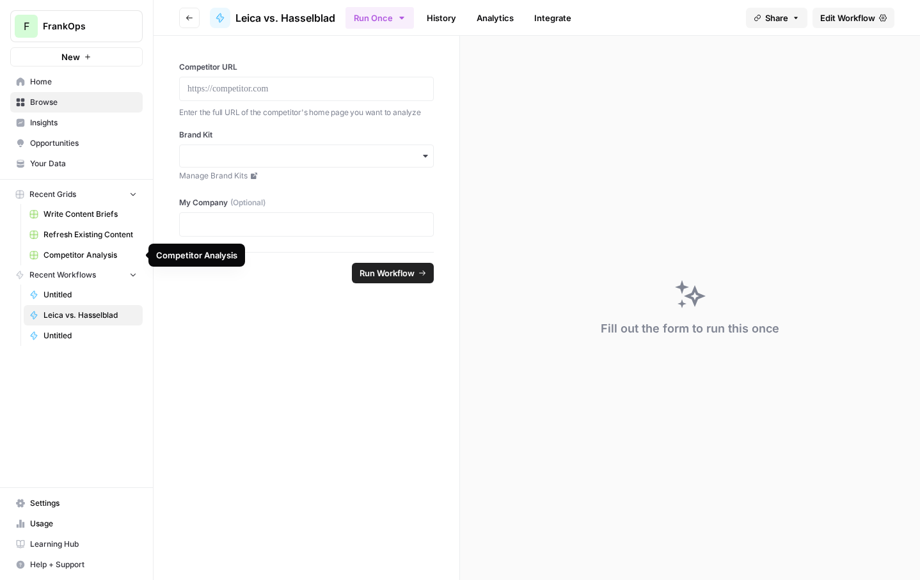
click at [99, 259] on span "Competitor Analysis" at bounding box center [90, 256] width 93 height 12
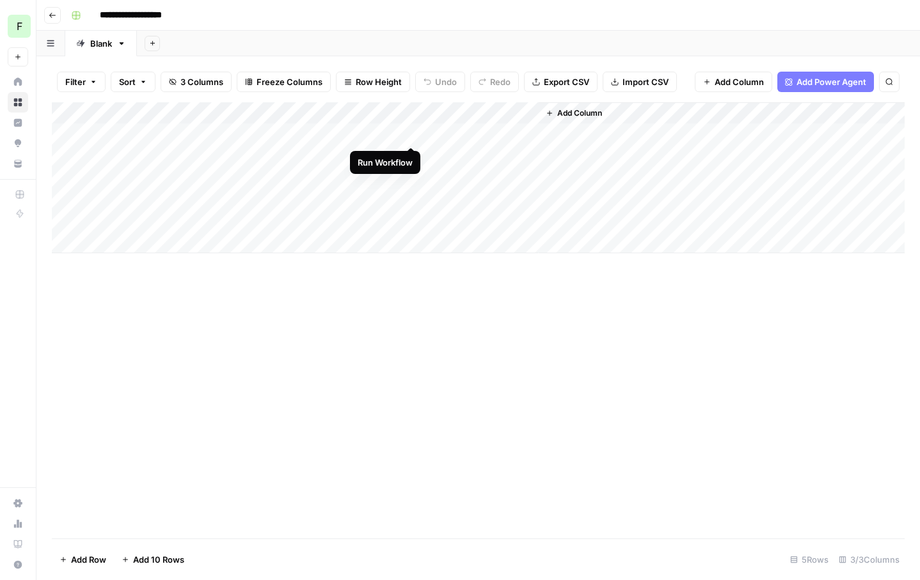
click at [409, 138] on div "Add Column" at bounding box center [478, 177] width 853 height 151
click at [168, 160] on div "Add Column" at bounding box center [478, 177] width 853 height 151
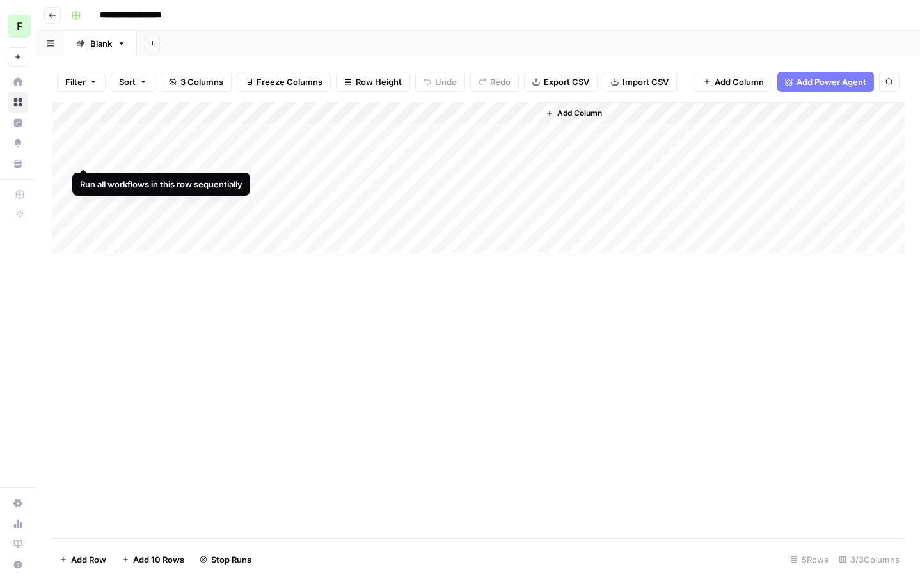
click at [69, 150] on div "Add Column" at bounding box center [478, 177] width 853 height 151
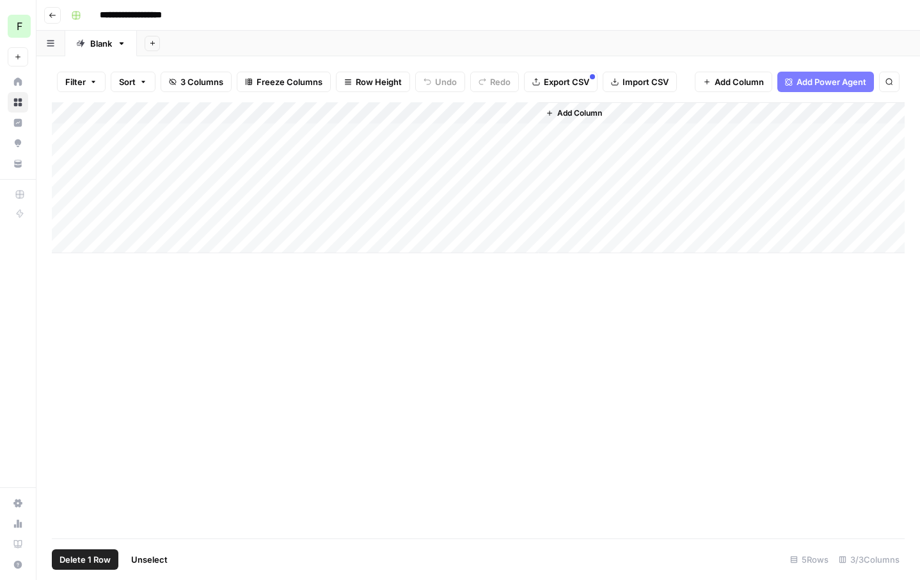
click at [68, 180] on div "Add Column" at bounding box center [478, 177] width 853 height 151
click at [68, 220] on div "Add Column" at bounding box center [478, 177] width 853 height 151
click at [63, 191] on div "Add Column" at bounding box center [478, 177] width 853 height 151
click at [66, 198] on div "Add Column" at bounding box center [478, 177] width 853 height 151
click at [83, 565] on span "Delete 4 Rows" at bounding box center [89, 559] width 58 height 13
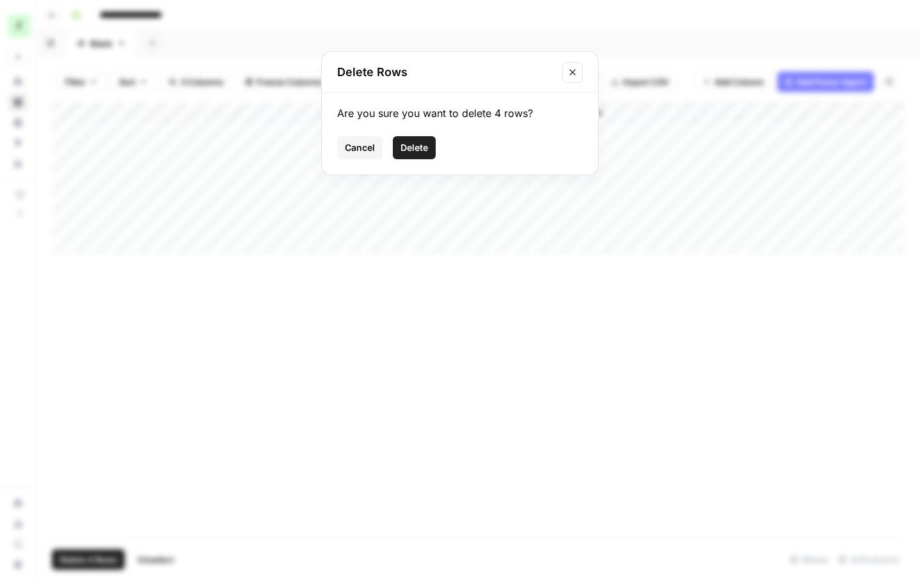
click at [416, 141] on span "Delete" at bounding box center [415, 147] width 28 height 13
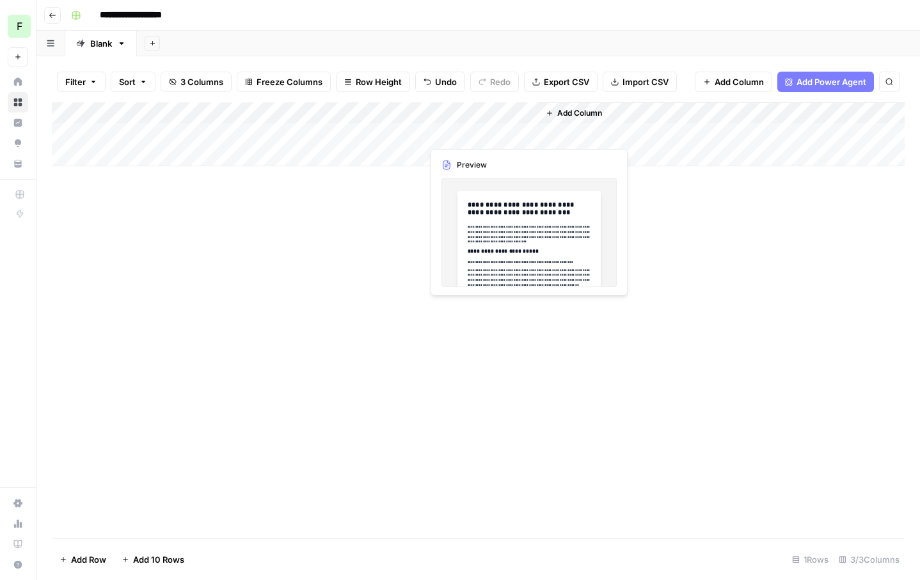
click at [456, 126] on div "Add Column" at bounding box center [478, 134] width 853 height 64
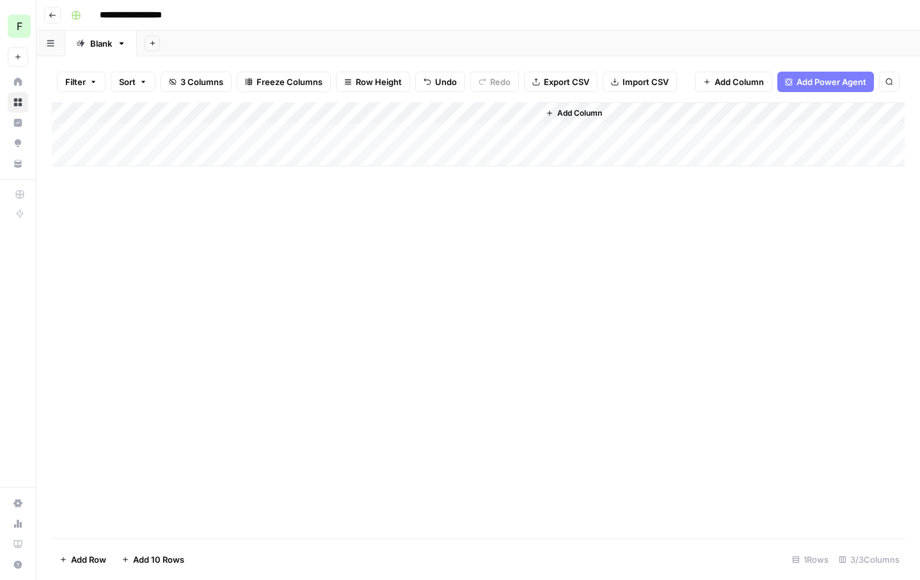
click at [527, 133] on div "Add Column" at bounding box center [478, 134] width 853 height 64
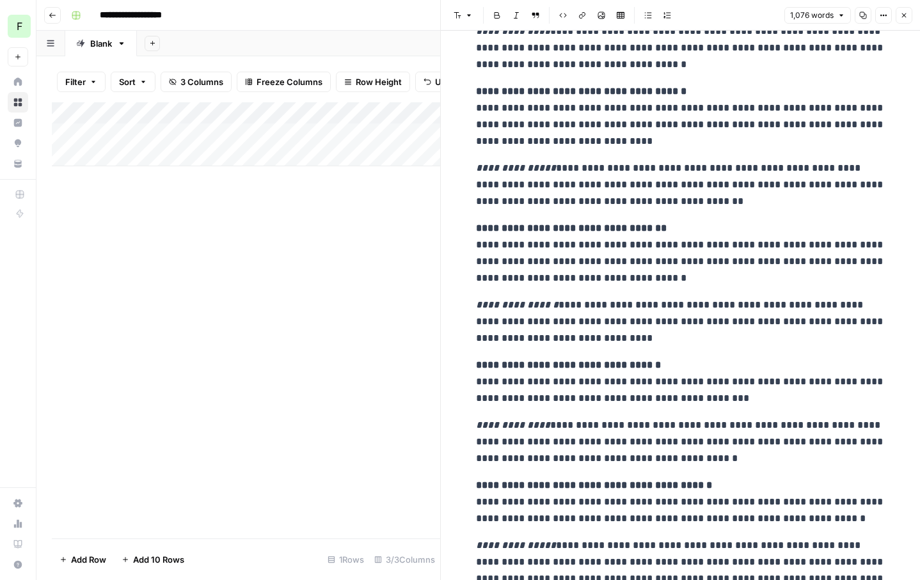
scroll to position [2749, 0]
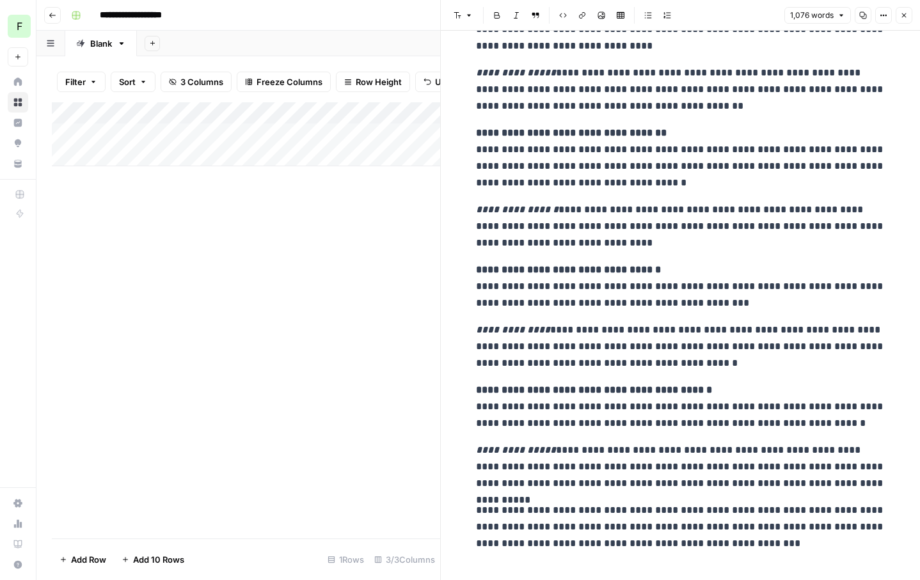
click at [902, 15] on icon "button" at bounding box center [904, 16] width 8 height 8
